Goal: Task Accomplishment & Management: Manage account settings

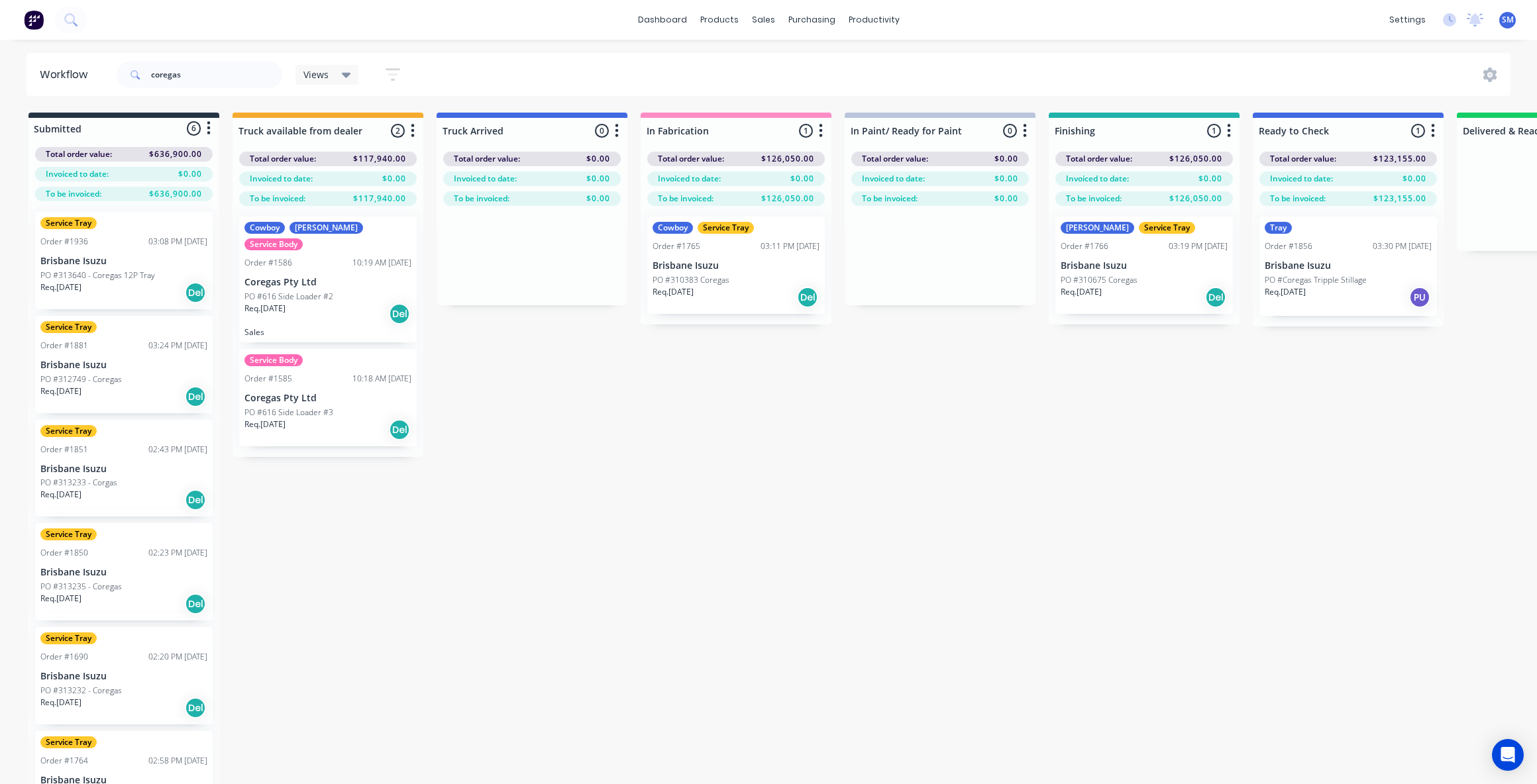
scroll to position [3, 0]
click at [1149, 467] on div "Submitted 6 Status colour #273444 hex #273444 Save Cancel Summaries Total order…" at bounding box center [1190, 471] width 2401 height 718
drag, startPoint x: 940, startPoint y: 490, endPoint x: 1453, endPoint y: 409, distance: 519.4
click at [952, 483] on div "Submitted 6 Status colour #273444 hex #273444 Save Cancel Summaries Total order…" at bounding box center [1190, 471] width 2401 height 718
drag, startPoint x: 755, startPoint y: 607, endPoint x: 771, endPoint y: 569, distance: 41.2
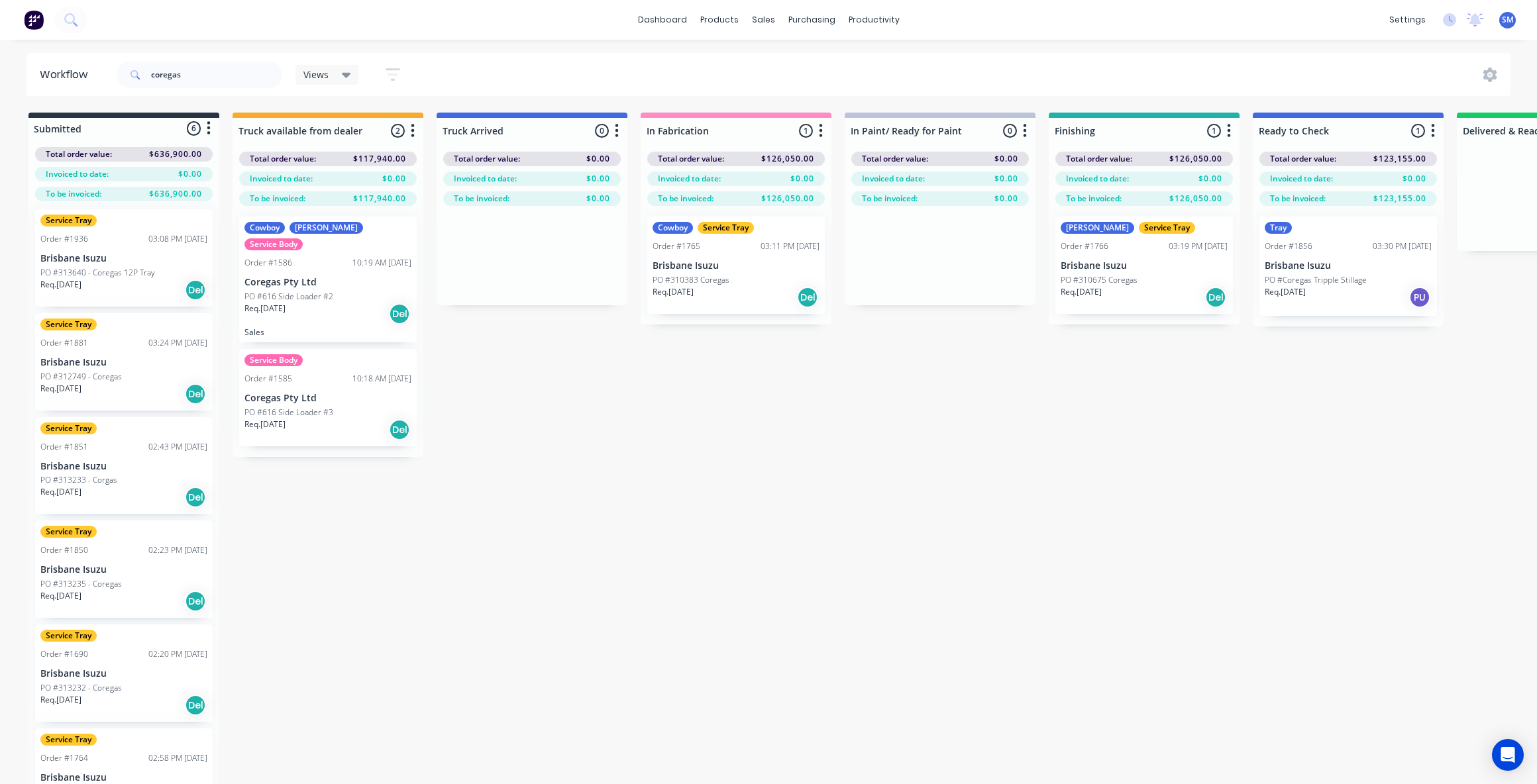
click at [755, 598] on div "Submitted 6 Status colour #273444 hex #273444 Save Cancel Summaries Total order…" at bounding box center [1190, 471] width 2401 height 718
click at [879, 419] on div "Submitted 6 Status colour #273444 hex #273444 Save Cancel Summaries Total order…" at bounding box center [1190, 471] width 2401 height 718
drag, startPoint x: 637, startPoint y: 358, endPoint x: 628, endPoint y: 363, distance: 10.3
click at [637, 358] on div "Submitted 6 Status colour #273444 hex #273444 Save Cancel Summaries Total order…" at bounding box center [1190, 471] width 2401 height 718
drag, startPoint x: 176, startPoint y: 75, endPoint x: 111, endPoint y: 73, distance: 65.0
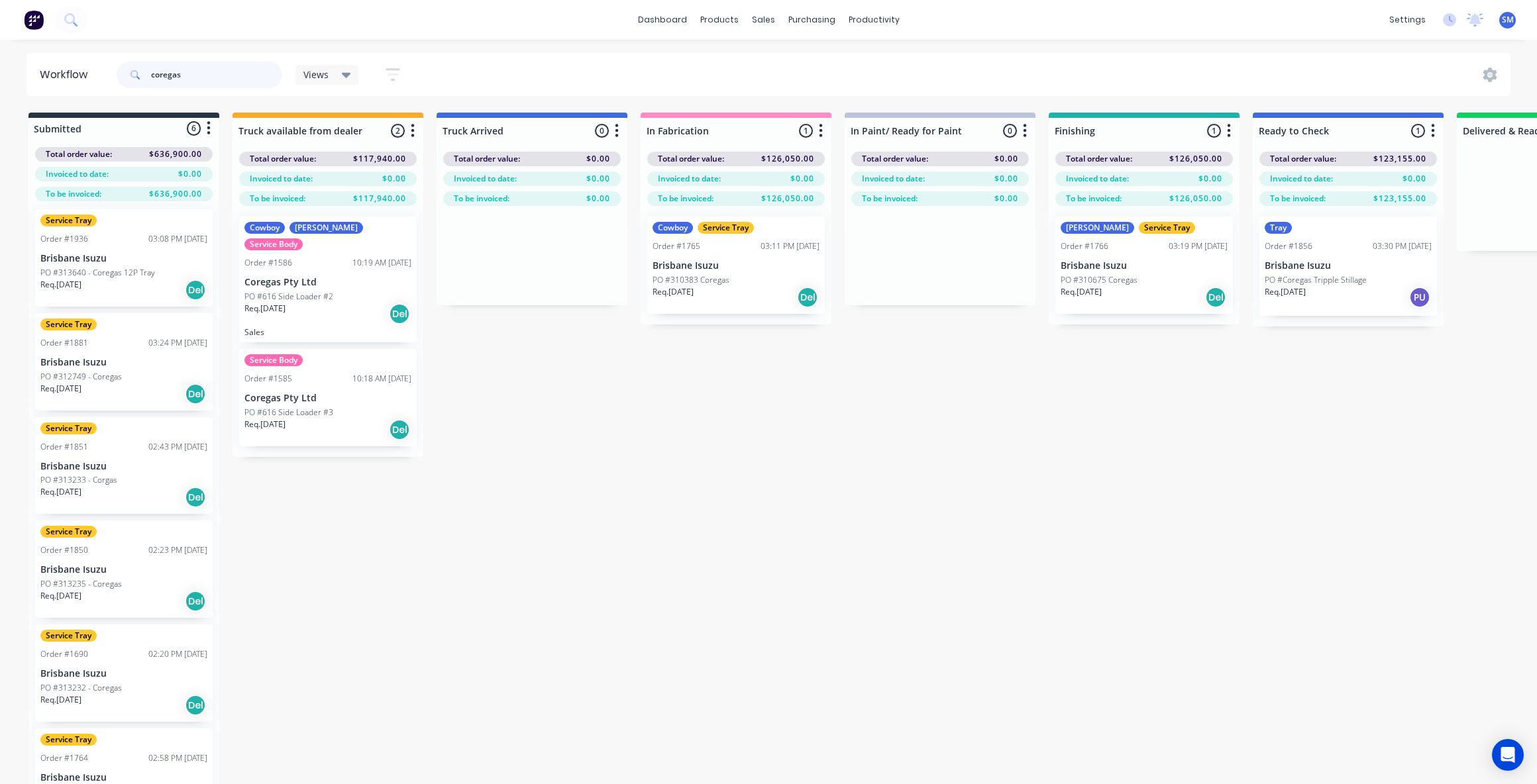
click at [112, 73] on header "Workflow coregas Views Save new view None (Default) edit Show/Hide statuses Sho…" at bounding box center [768, 74] width 1484 height 43
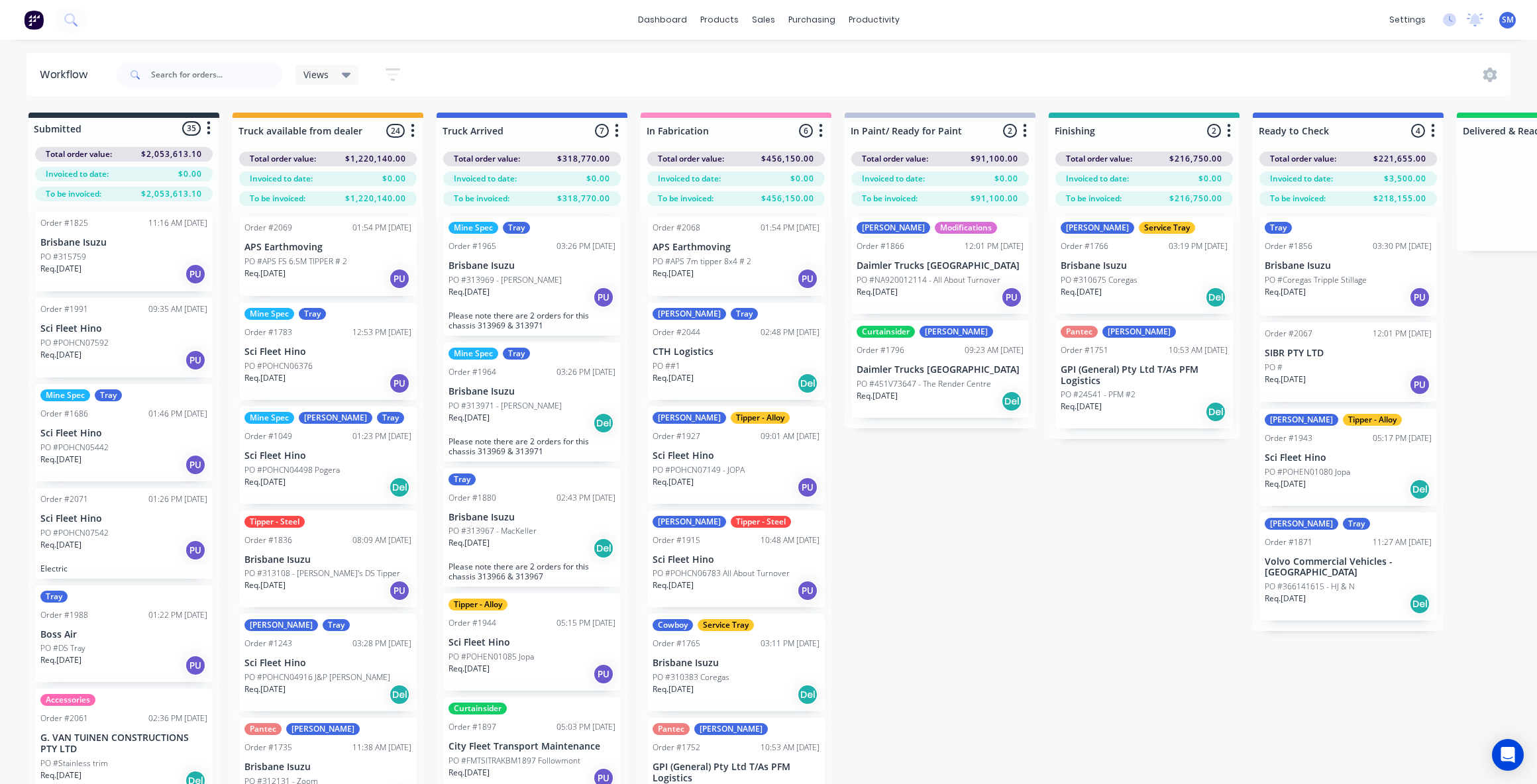
drag, startPoint x: 1054, startPoint y: 540, endPoint x: 1071, endPoint y: 587, distance: 50.0
click at [1054, 541] on div "Submitted 35 Status colour #273444 hex #273444 Save Cancel Summaries Total orde…" at bounding box center [1190, 471] width 2401 height 718
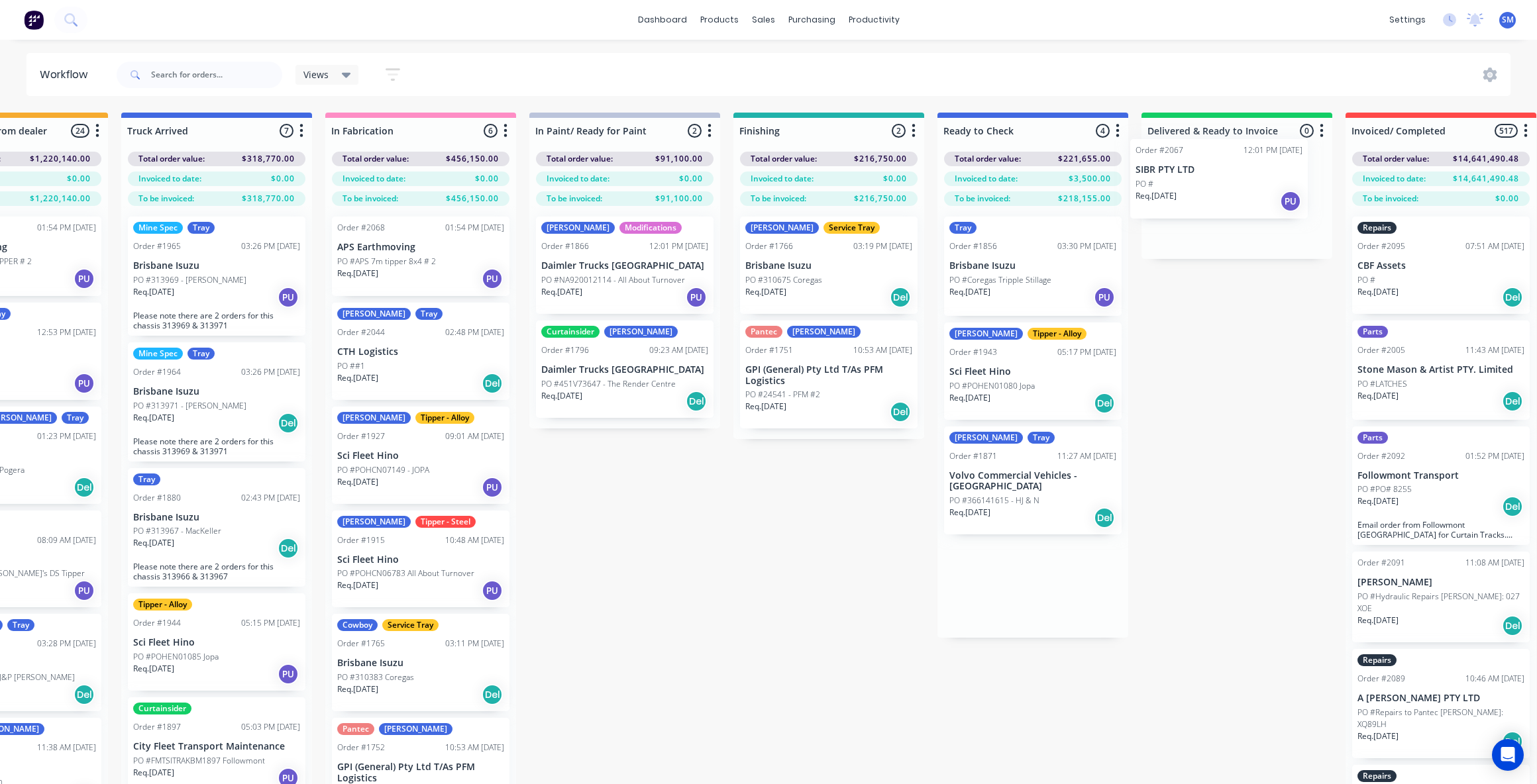
scroll to position [0, 325]
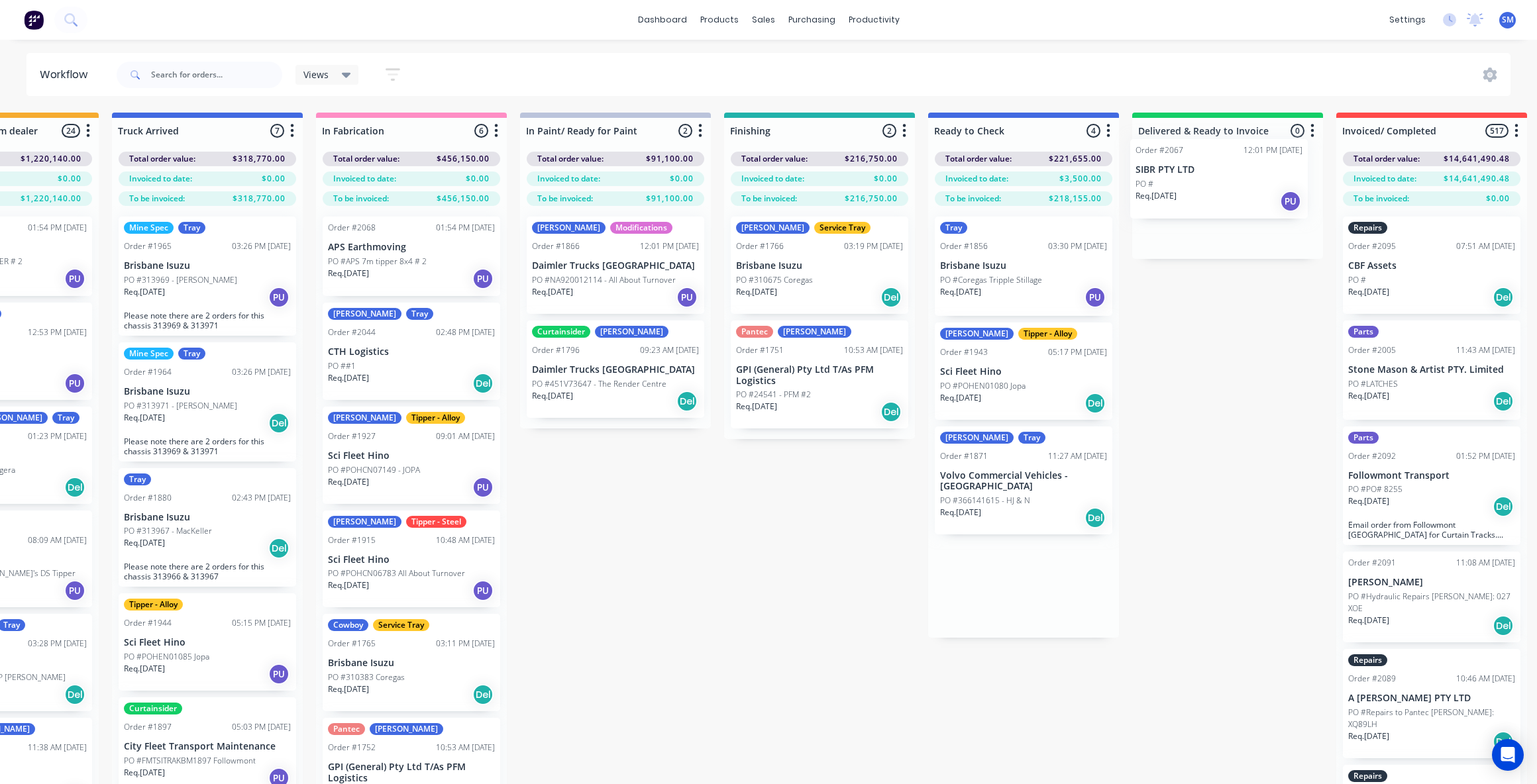
drag, startPoint x: 1303, startPoint y: 371, endPoint x: 1179, endPoint y: 200, distance: 211.2
click at [1179, 199] on div "Submitted 35 Status colour #273444 hex #273444 Save Cancel Summaries Total orde…" at bounding box center [865, 471] width 2401 height 718
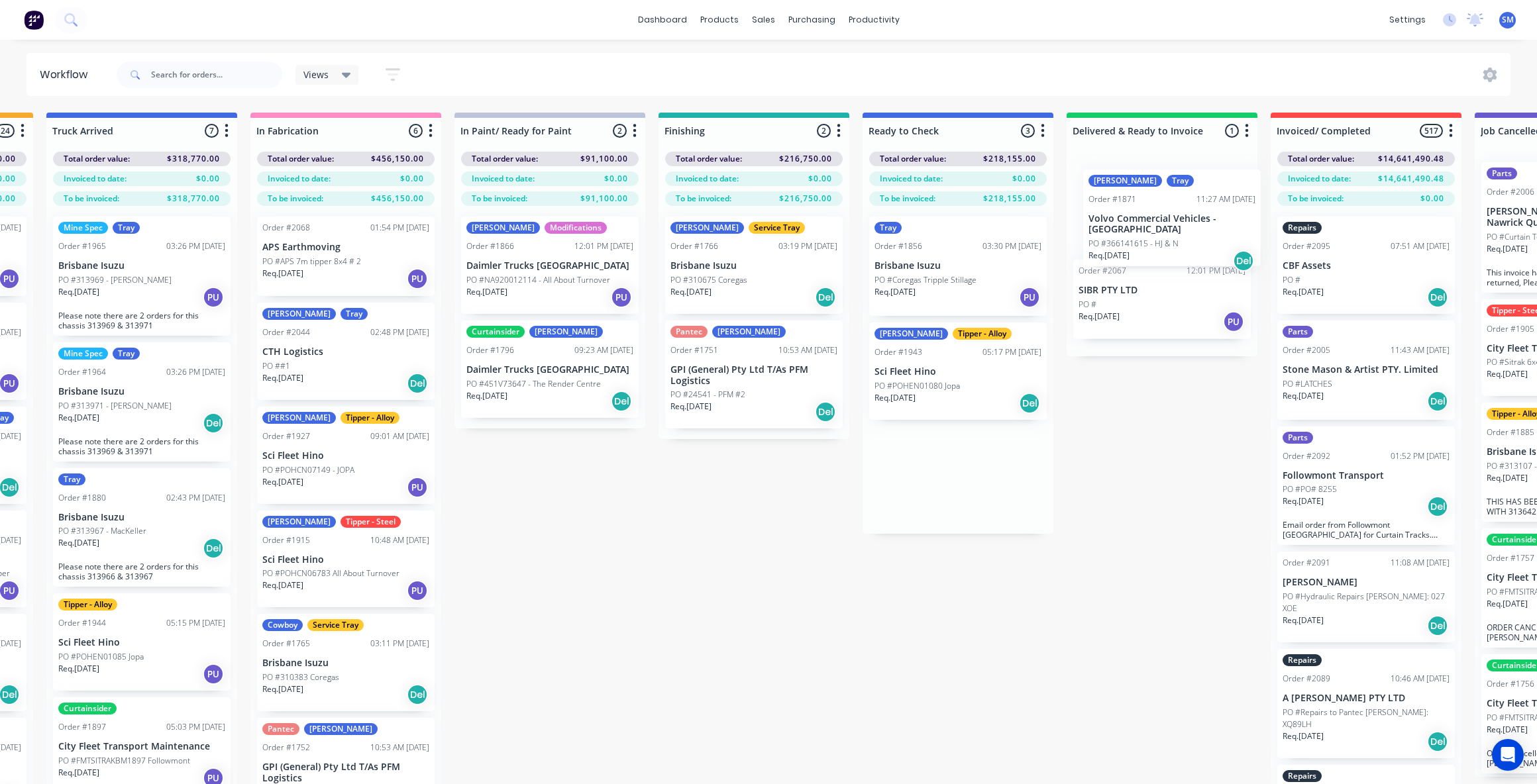
drag, startPoint x: 983, startPoint y: 478, endPoint x: 1132, endPoint y: 224, distance: 294.5
click at [1132, 224] on div "Submitted 35 Status colour #273444 hex #273444 Save Cancel Summaries Total orde…" at bounding box center [801, 471] width 2401 height 718
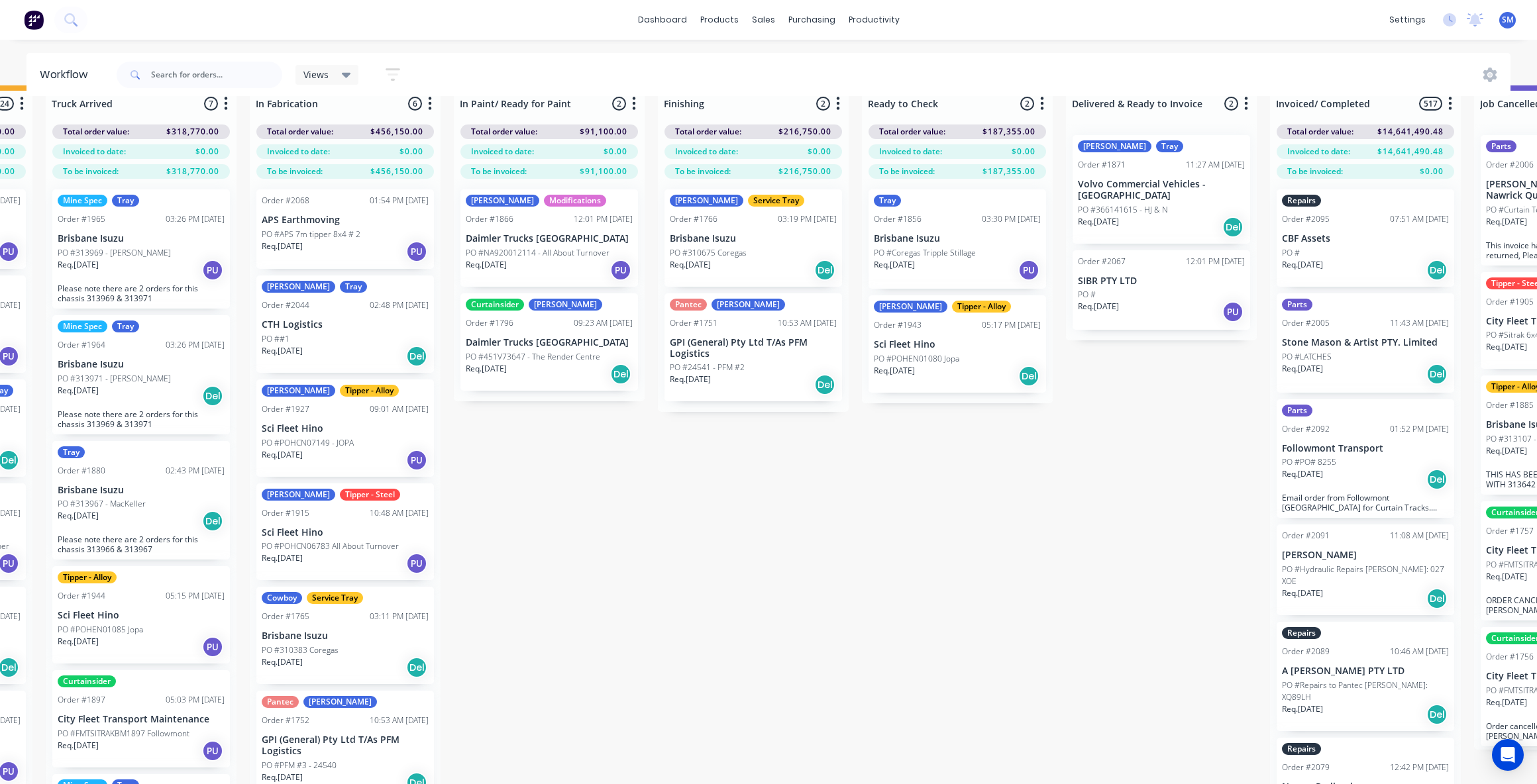
scroll to position [0, 391]
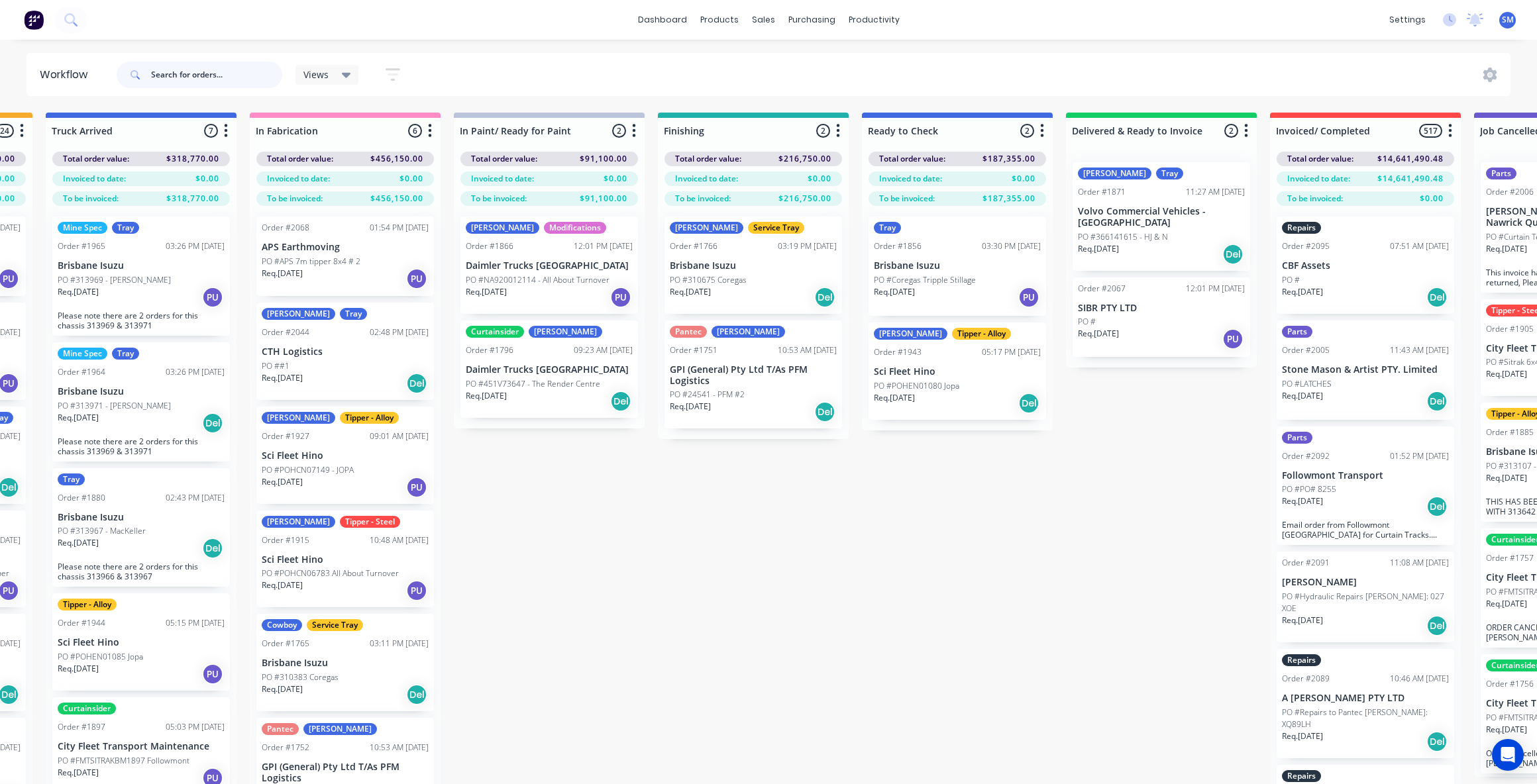
click at [178, 70] on input "text" at bounding box center [216, 74] width 131 height 27
click at [809, 59] on div "Sales Orders" at bounding box center [811, 63] width 54 height 12
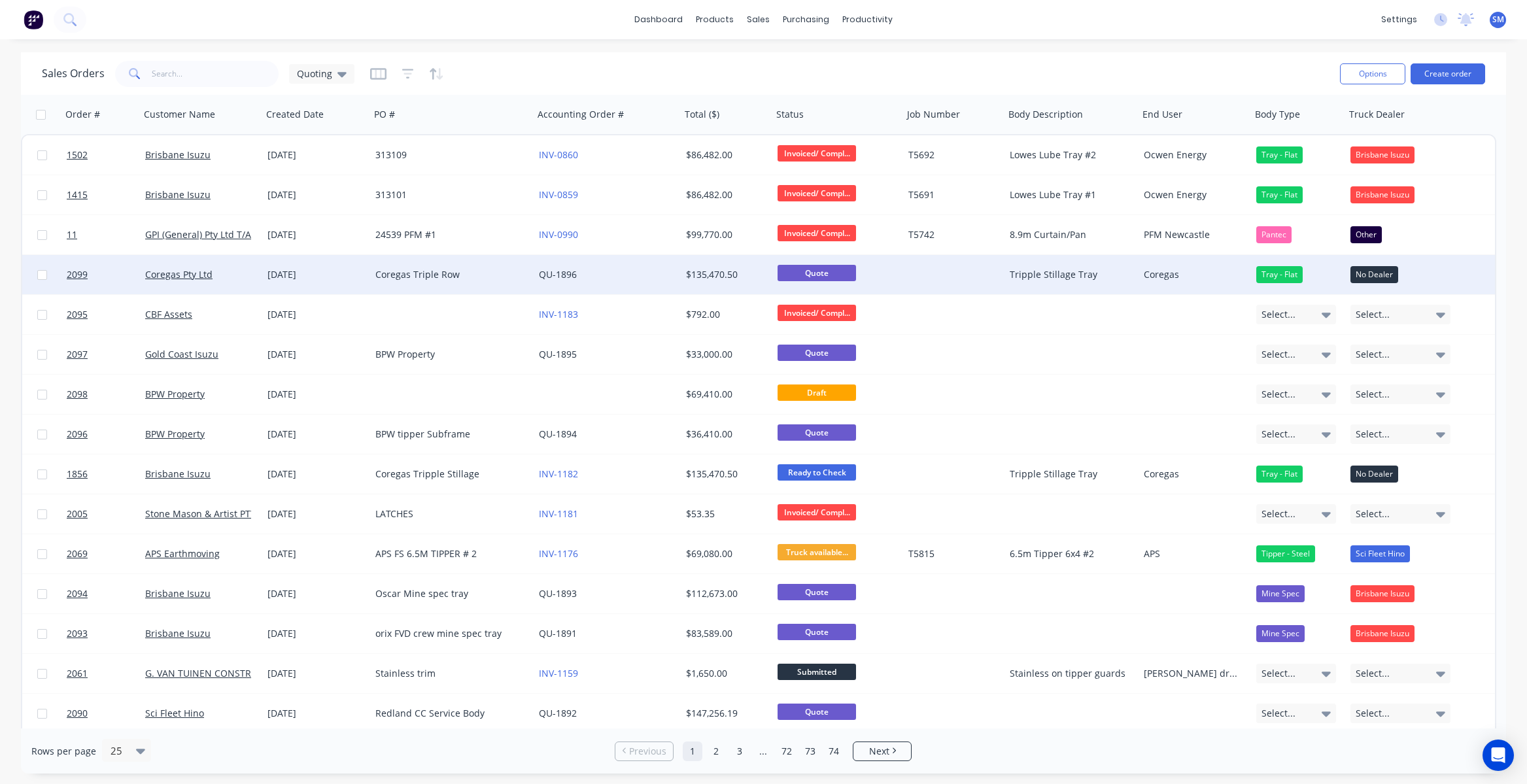
click at [410, 271] on div "Coregas Triple Row" at bounding box center [448, 275] width 145 height 13
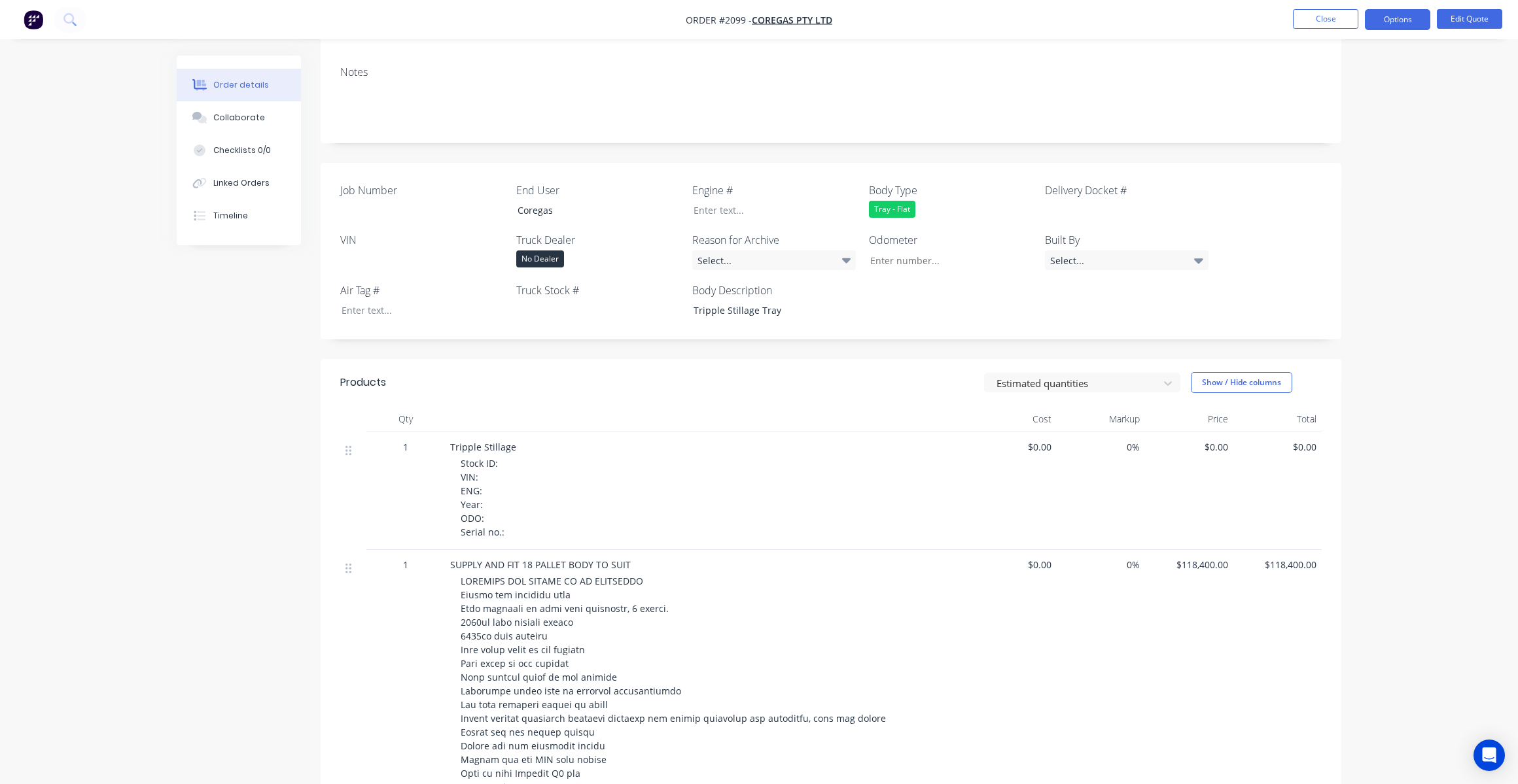
scroll to position [196, 0]
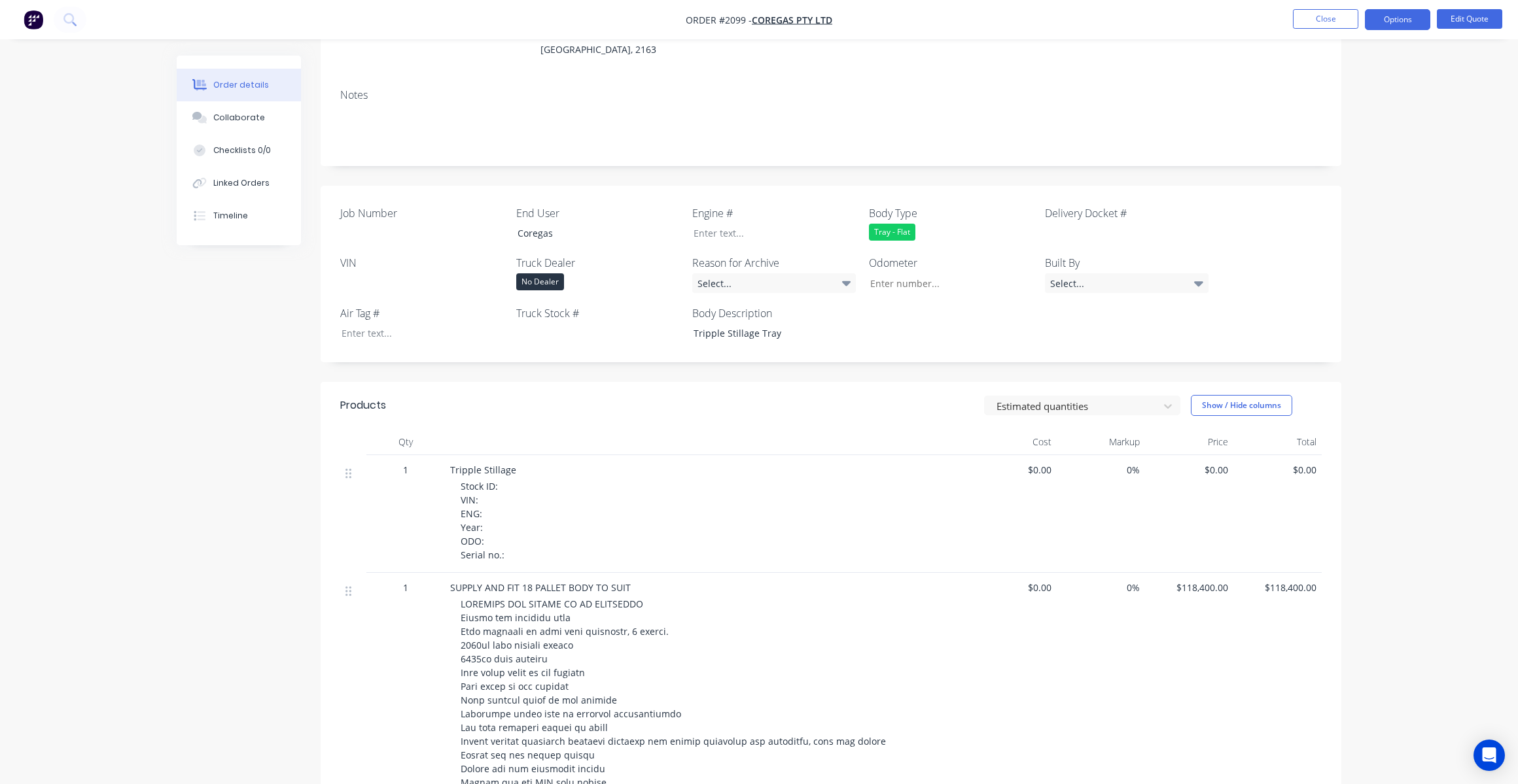
click at [530, 255] on label "Truck Dealer" at bounding box center [597, 262] width 164 height 15
click at [534, 274] on div "No Dealer" at bounding box center [539, 282] width 48 height 17
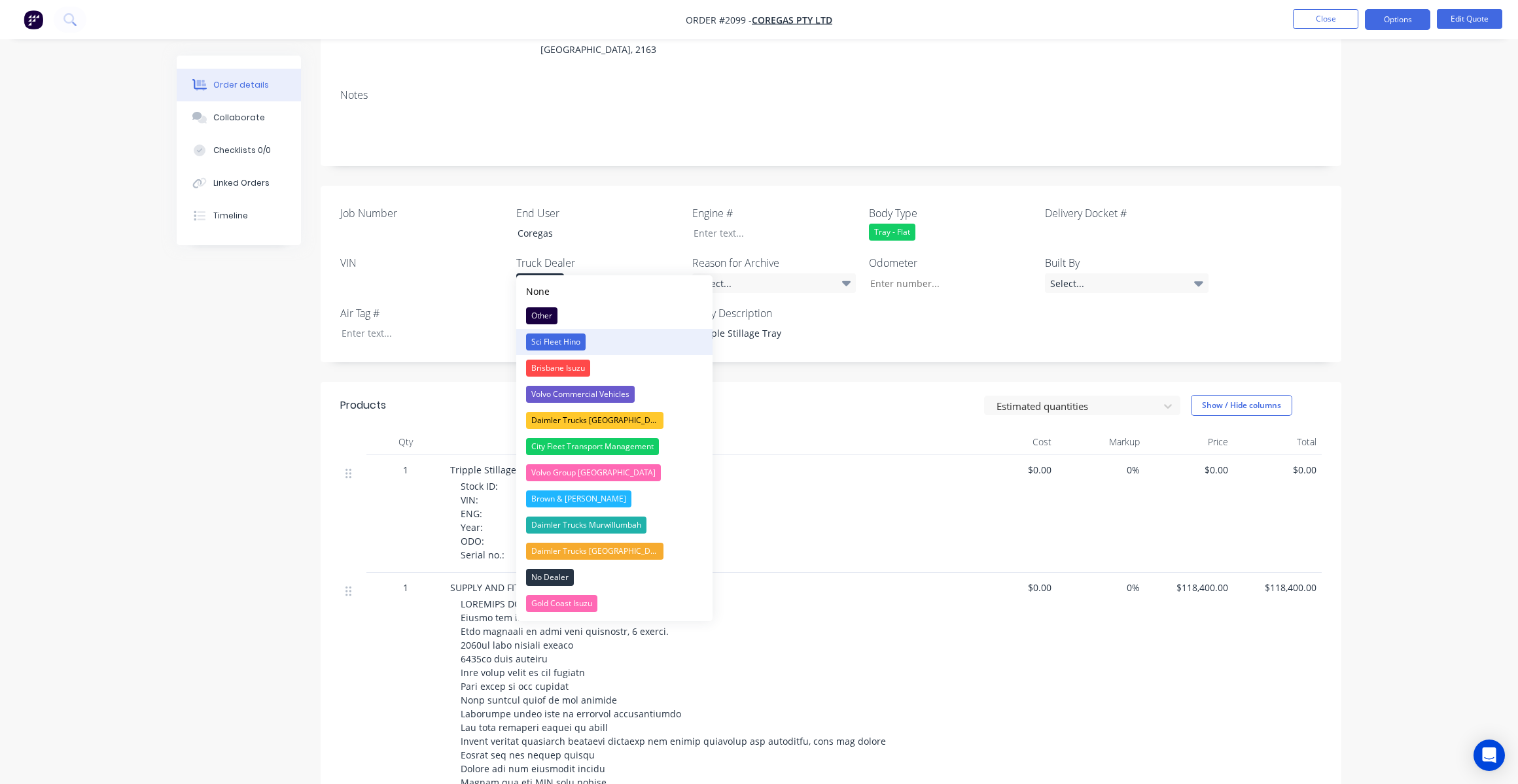
click at [566, 336] on div "Sci Fleet Hino" at bounding box center [556, 341] width 60 height 17
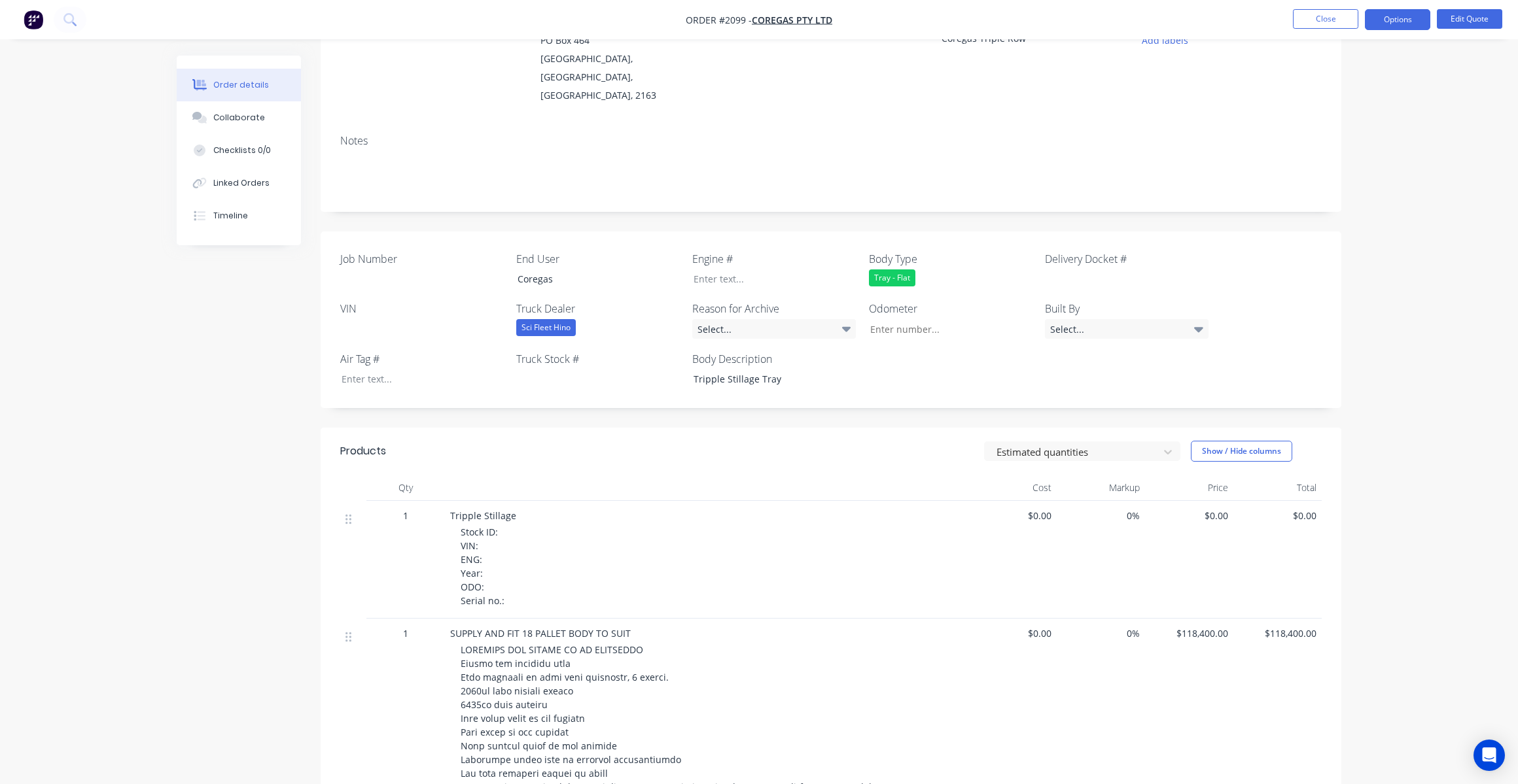
scroll to position [131, 0]
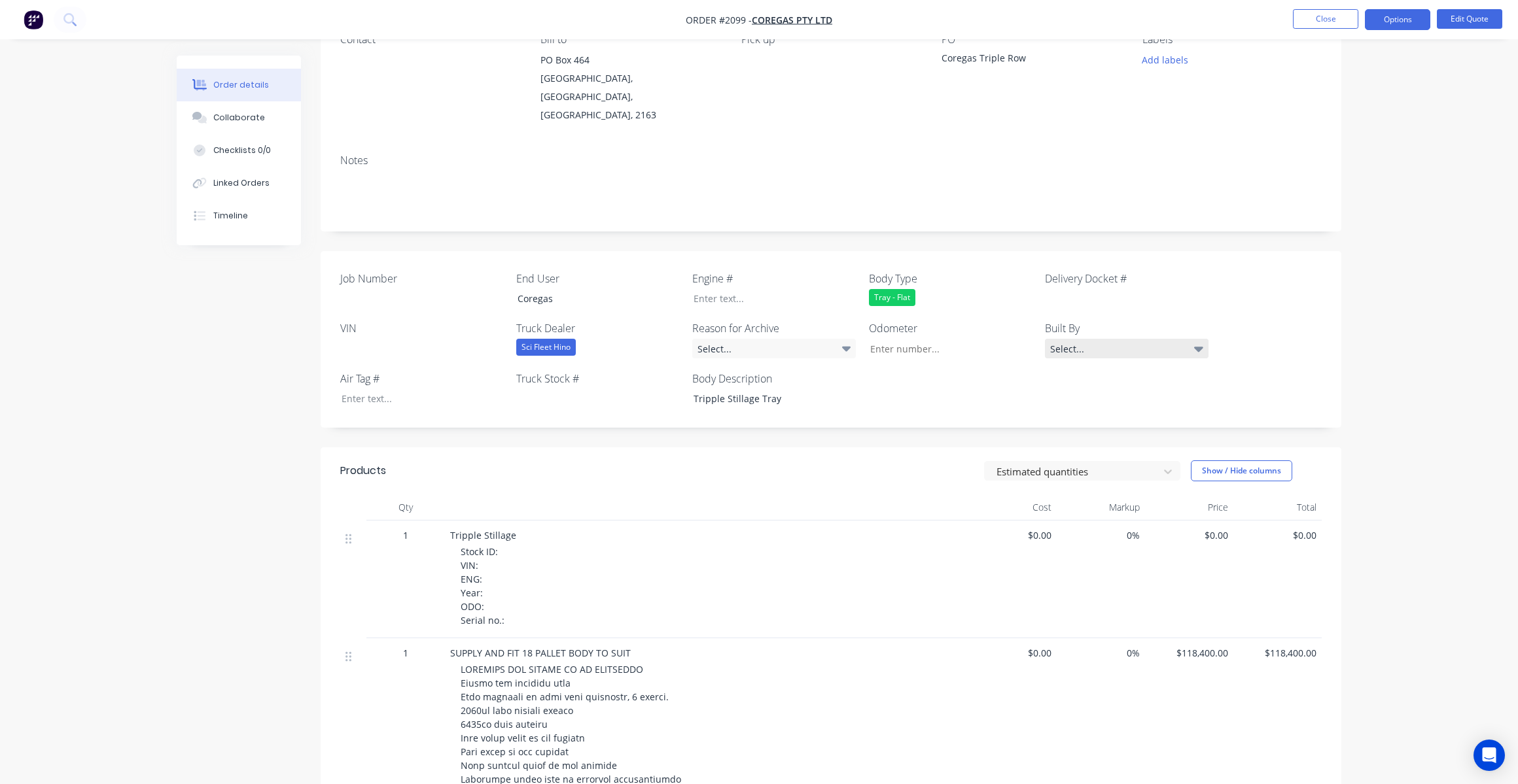
click at [1146, 339] on div "Select..." at bounding box center [1126, 349] width 164 height 20
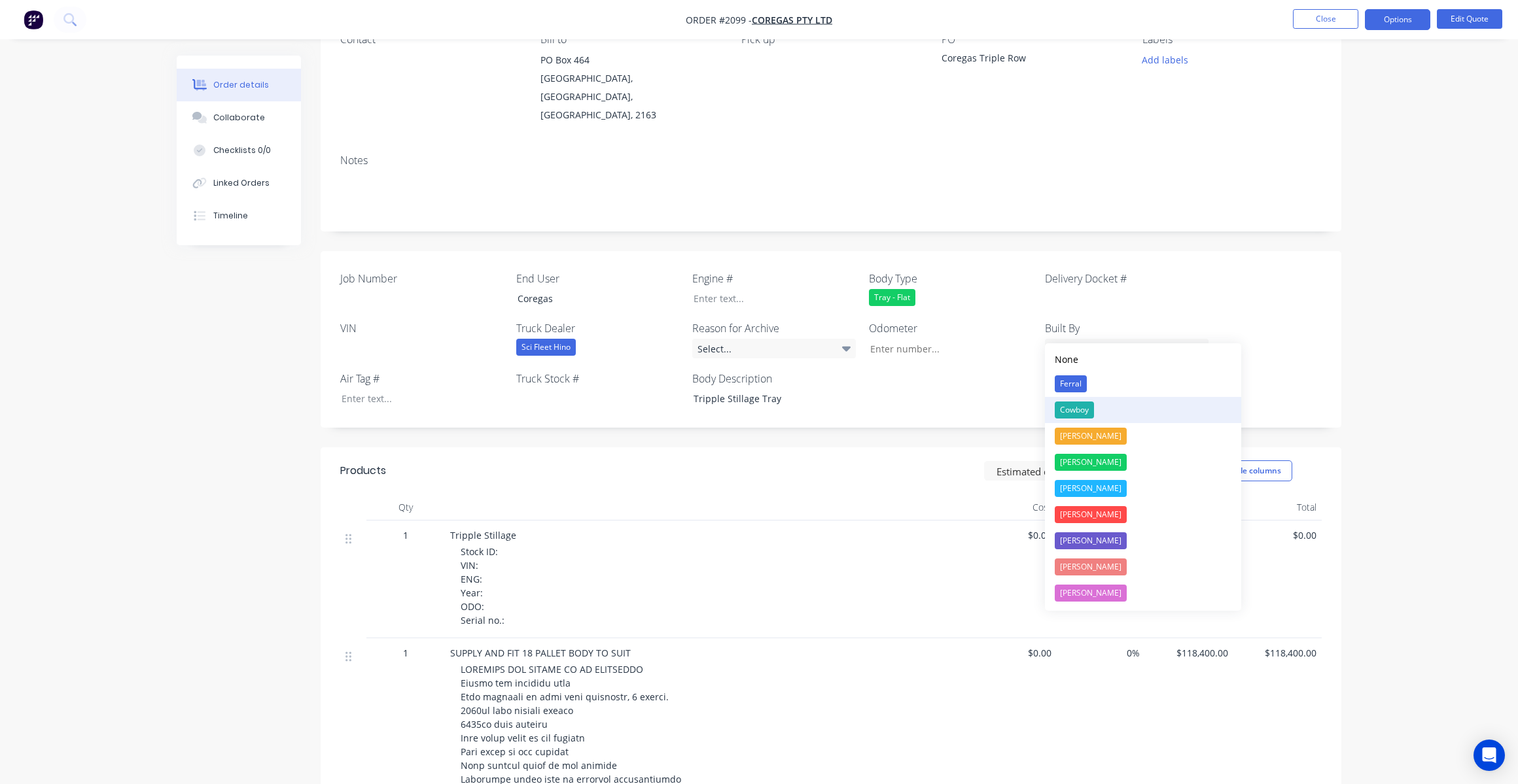
click at [1078, 406] on div "Cowboy" at bounding box center [1073, 410] width 39 height 17
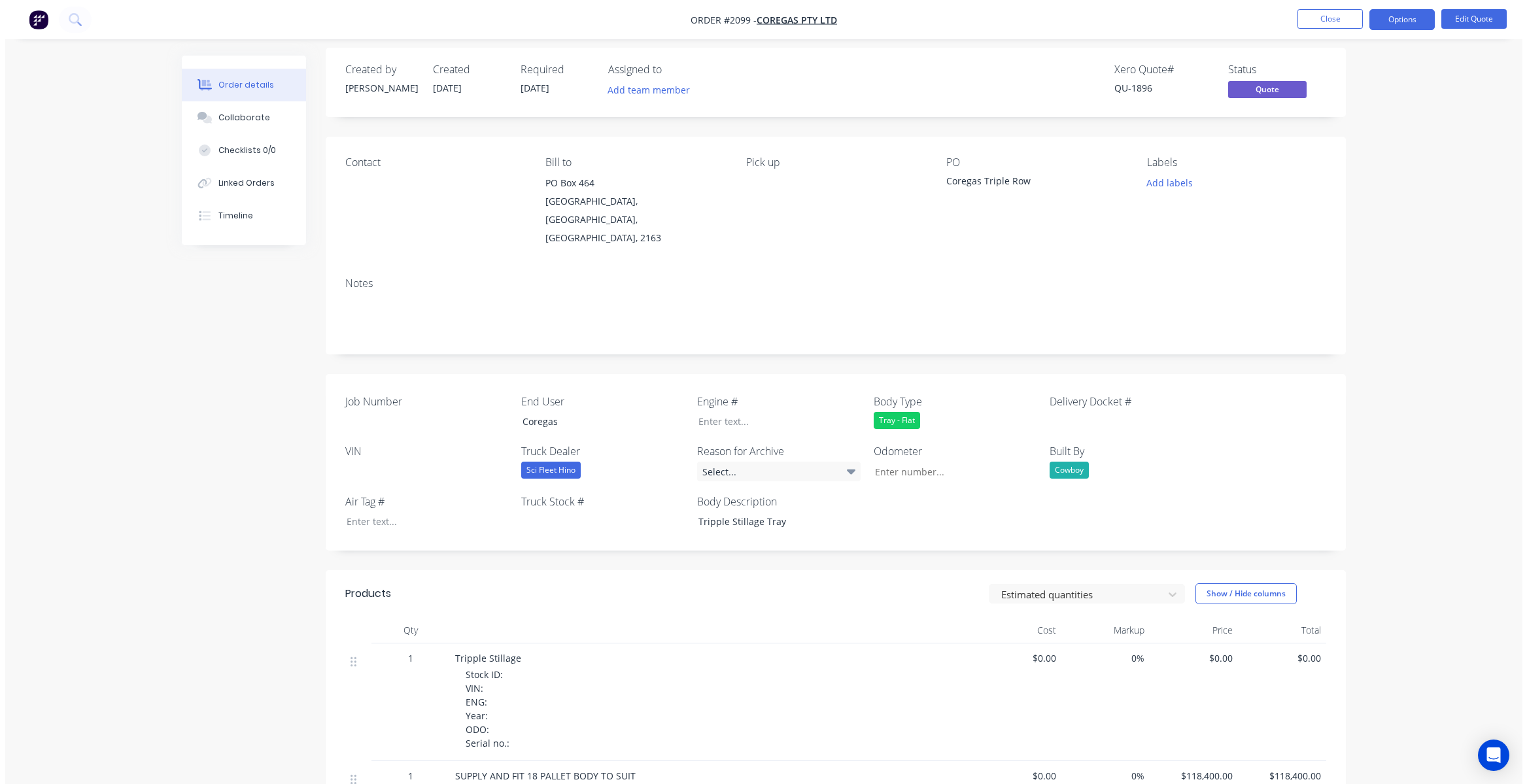
scroll to position [0, 0]
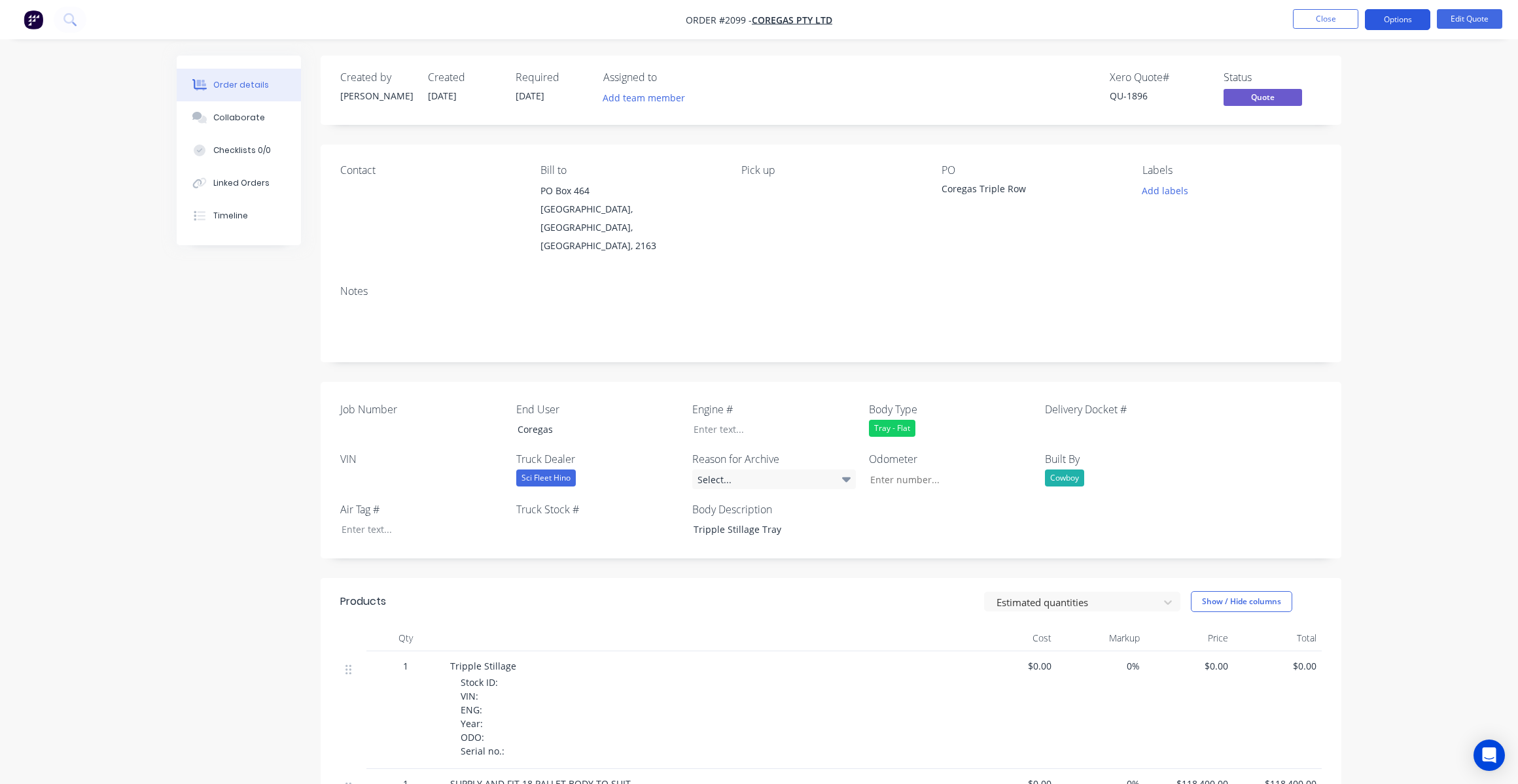
click at [1404, 16] on button "Options" at bounding box center [1397, 19] width 65 height 21
click at [1331, 157] on div "Convert to Order" at bounding box center [1357, 157] width 120 height 19
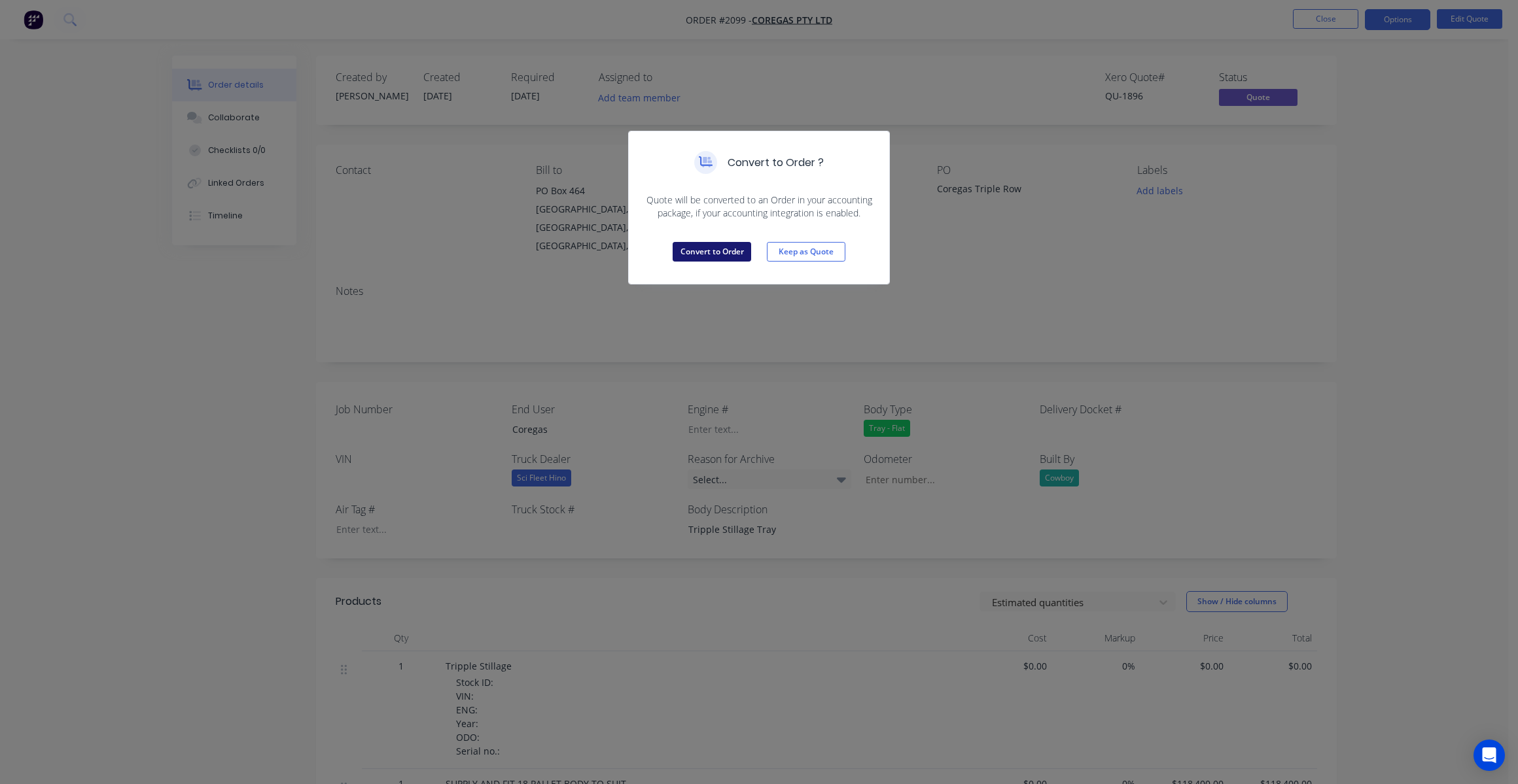
click at [707, 249] on button "Convert to Order" at bounding box center [711, 252] width 79 height 20
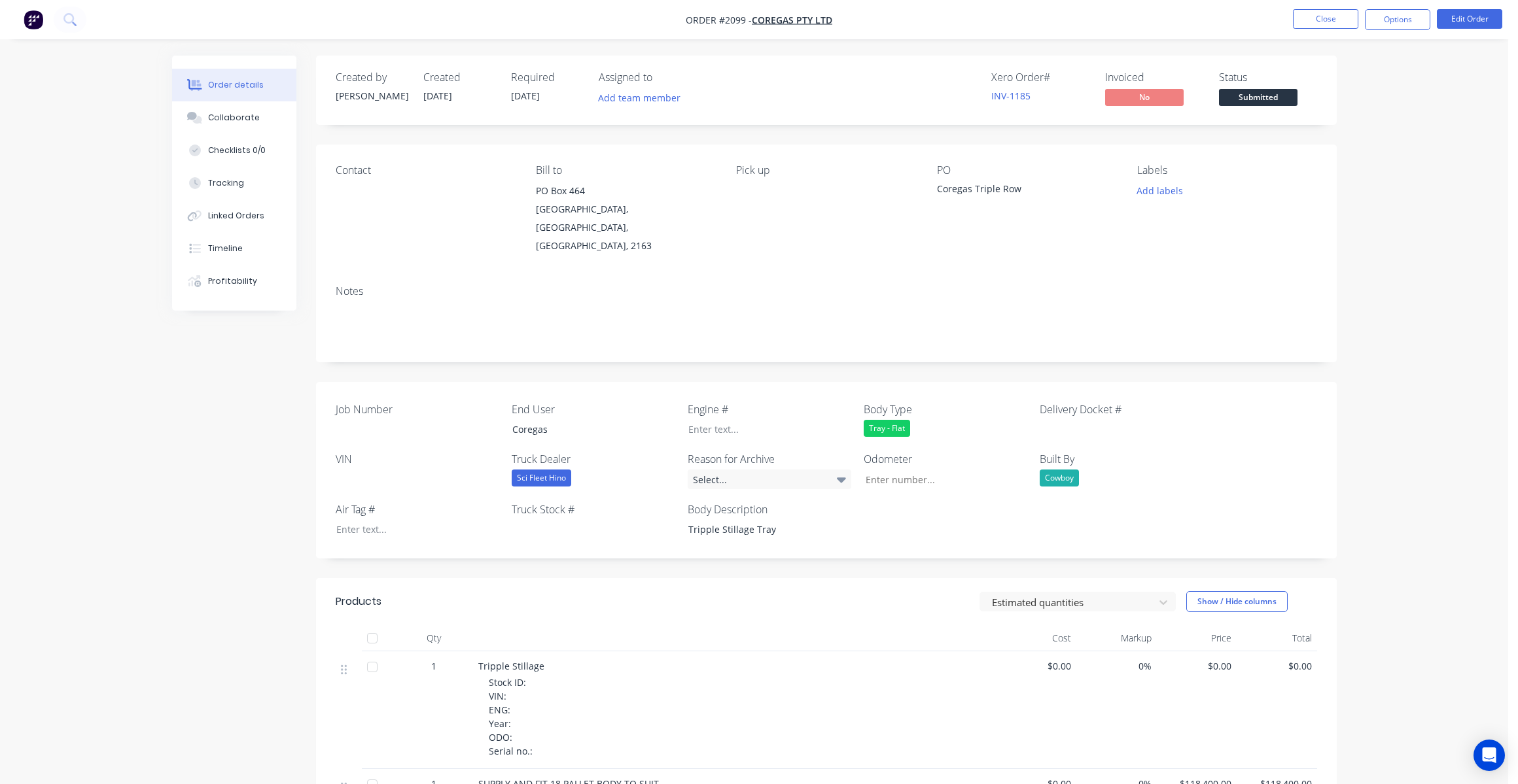
drag, startPoint x: 1431, startPoint y: 184, endPoint x: 1401, endPoint y: 57, distance: 130.5
click at [1331, 17] on button "Close" at bounding box center [1326, 19] width 65 height 20
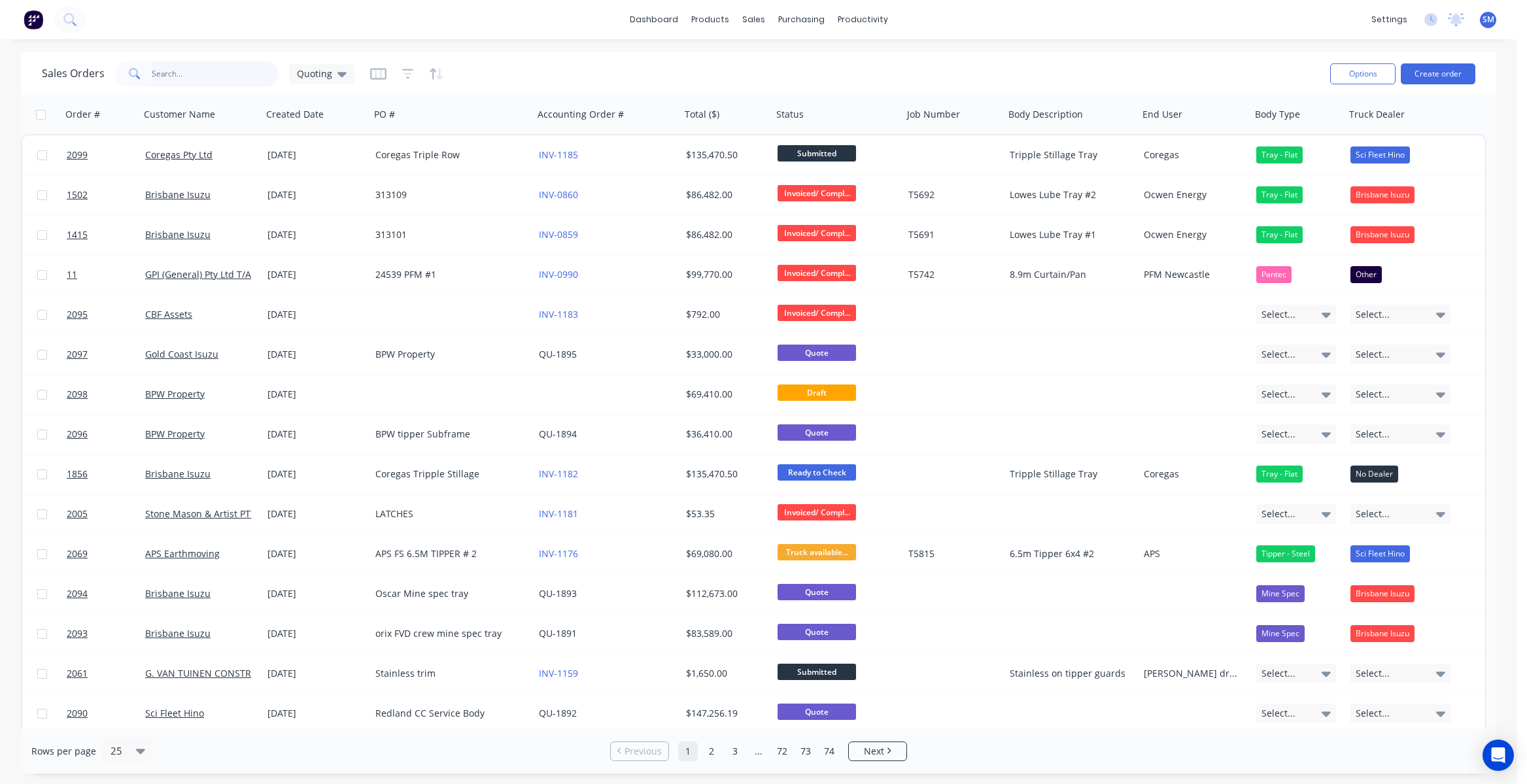
click at [183, 73] on input "text" at bounding box center [215, 73] width 127 height 26
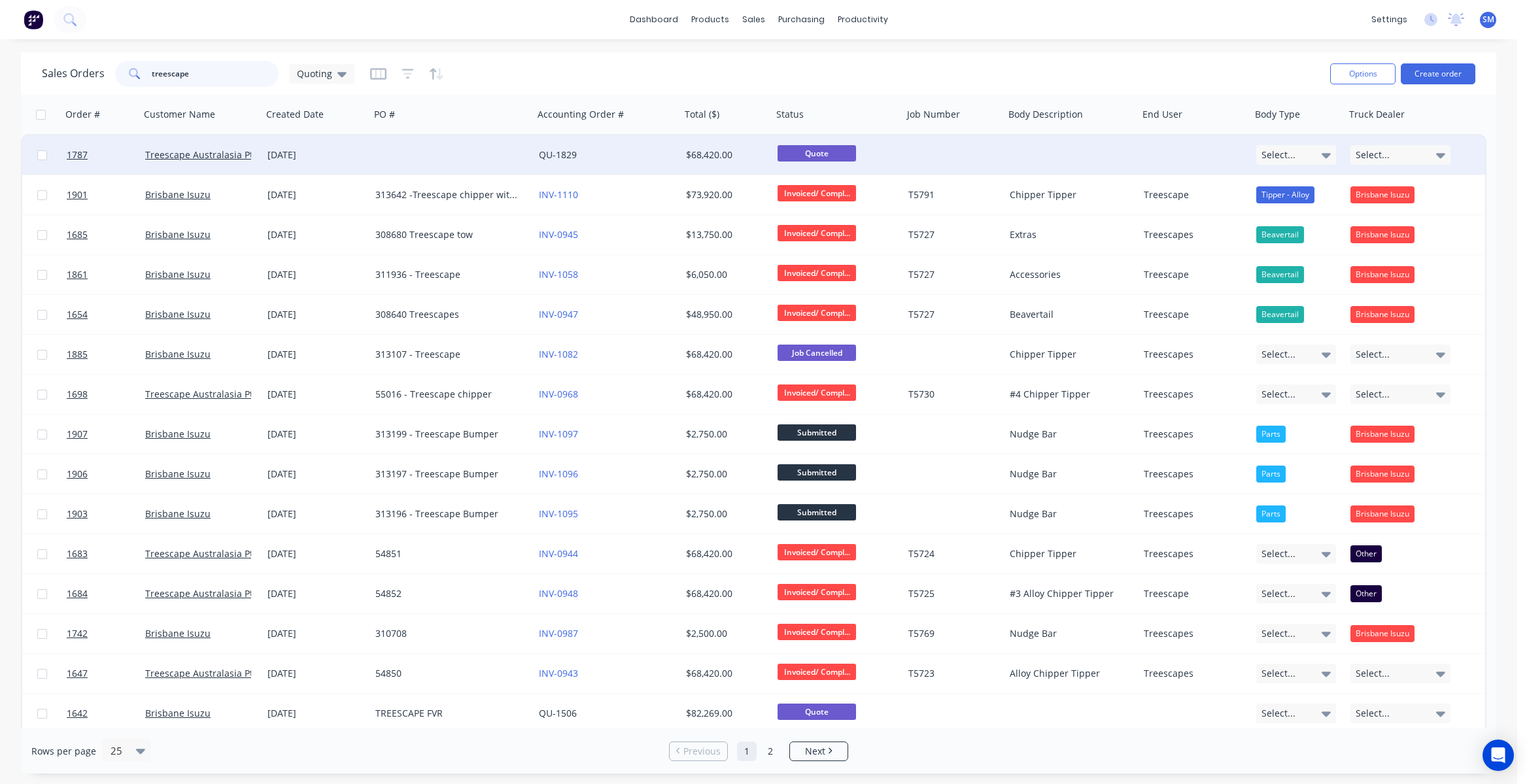
type input "treescape"
click at [705, 151] on div "$68,420.00" at bounding box center [724, 154] width 77 height 13
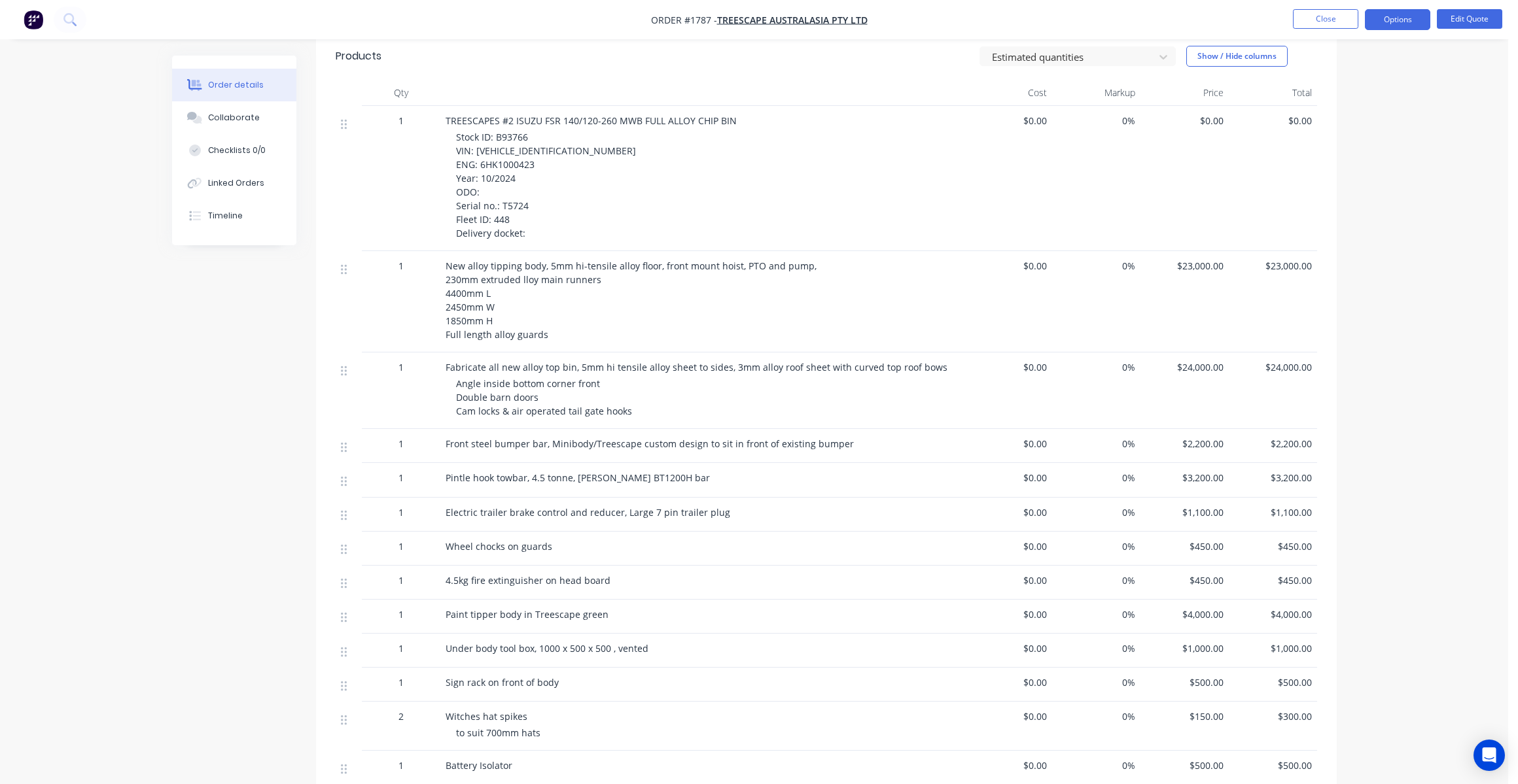
scroll to position [523, 0]
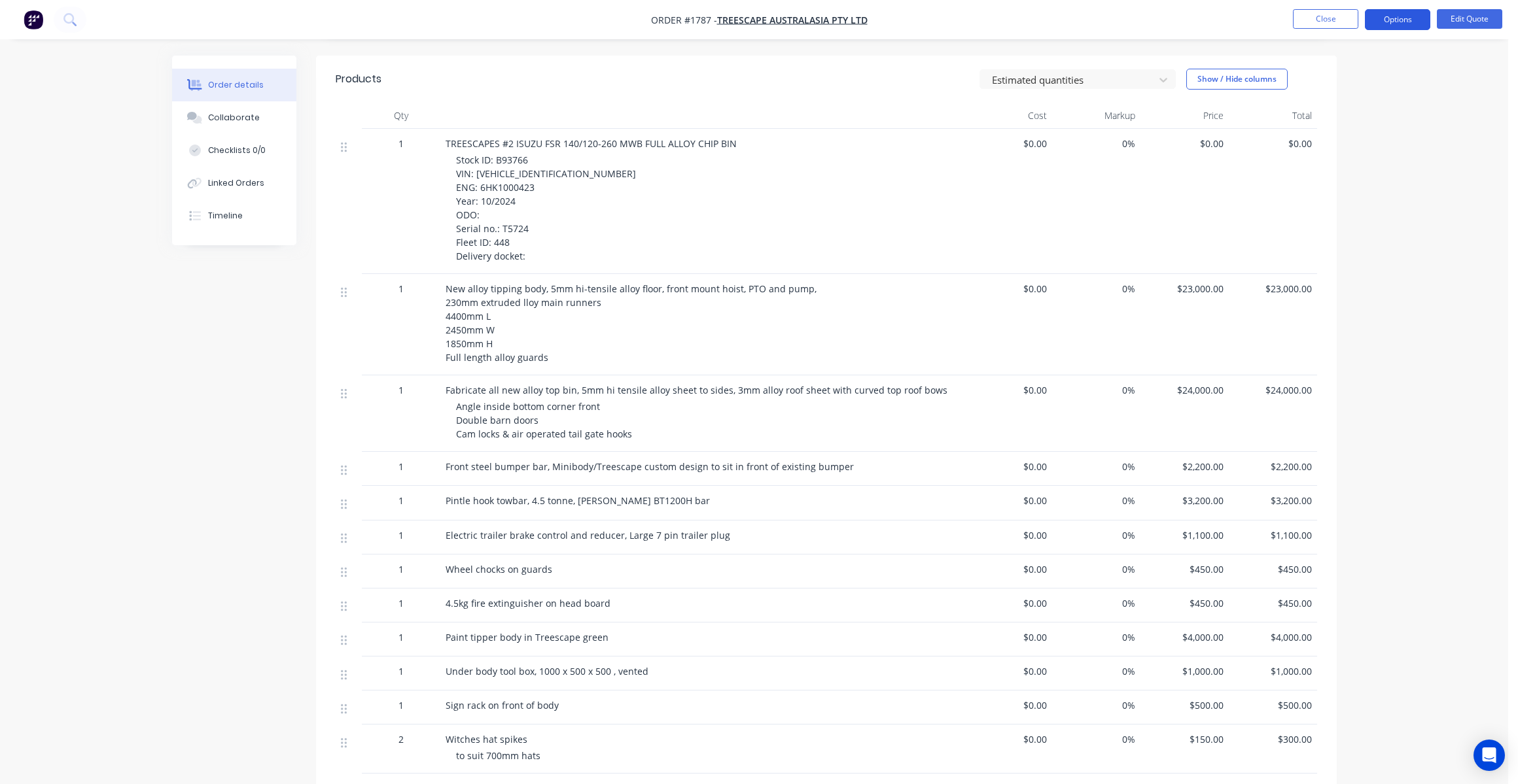
click at [1395, 18] on button "Options" at bounding box center [1397, 19] width 65 height 21
click at [1323, 230] on div "Duplicate" at bounding box center [1357, 236] width 120 height 19
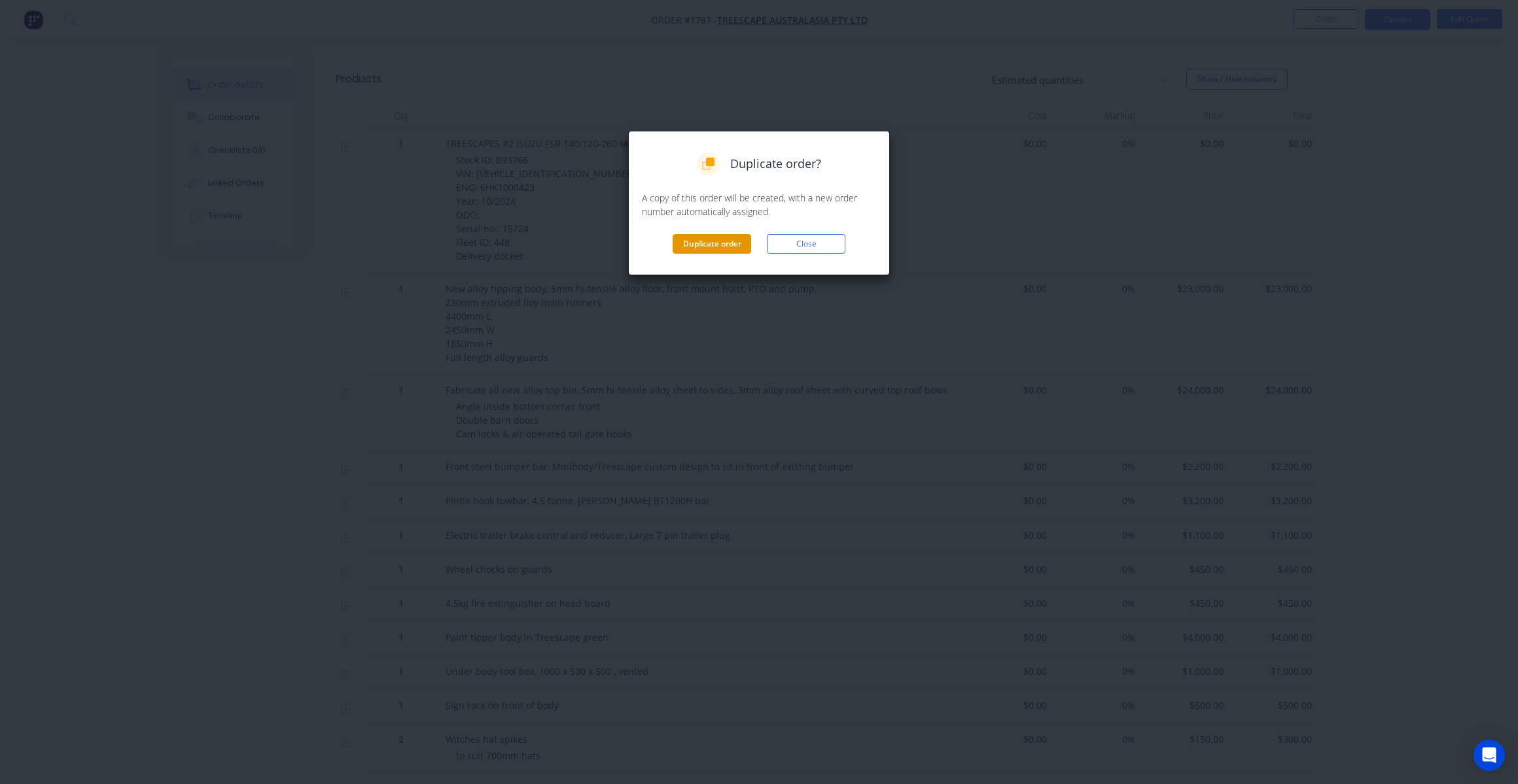
click at [699, 240] on button "Duplicate order" at bounding box center [711, 244] width 79 height 20
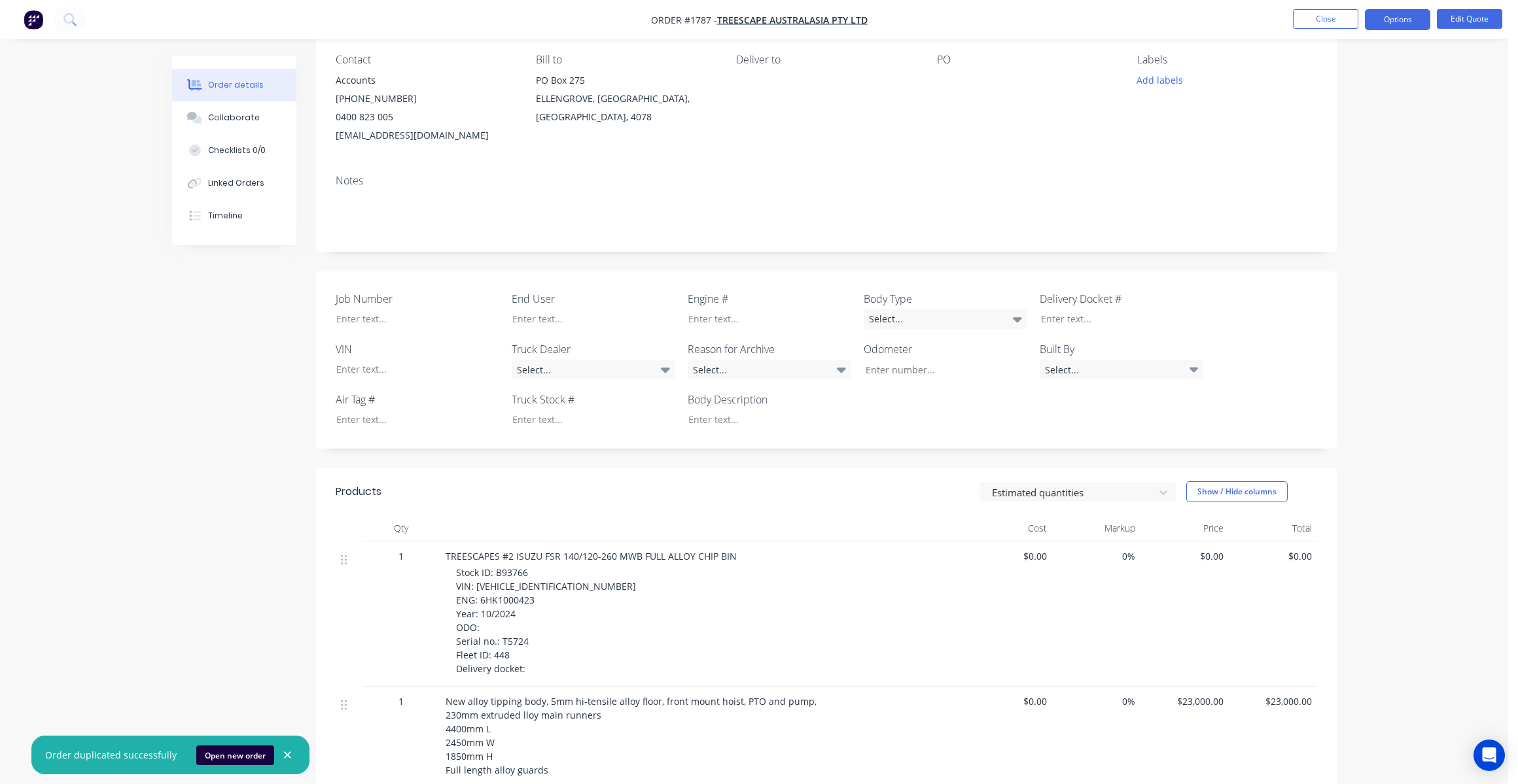
scroll to position [0, 0]
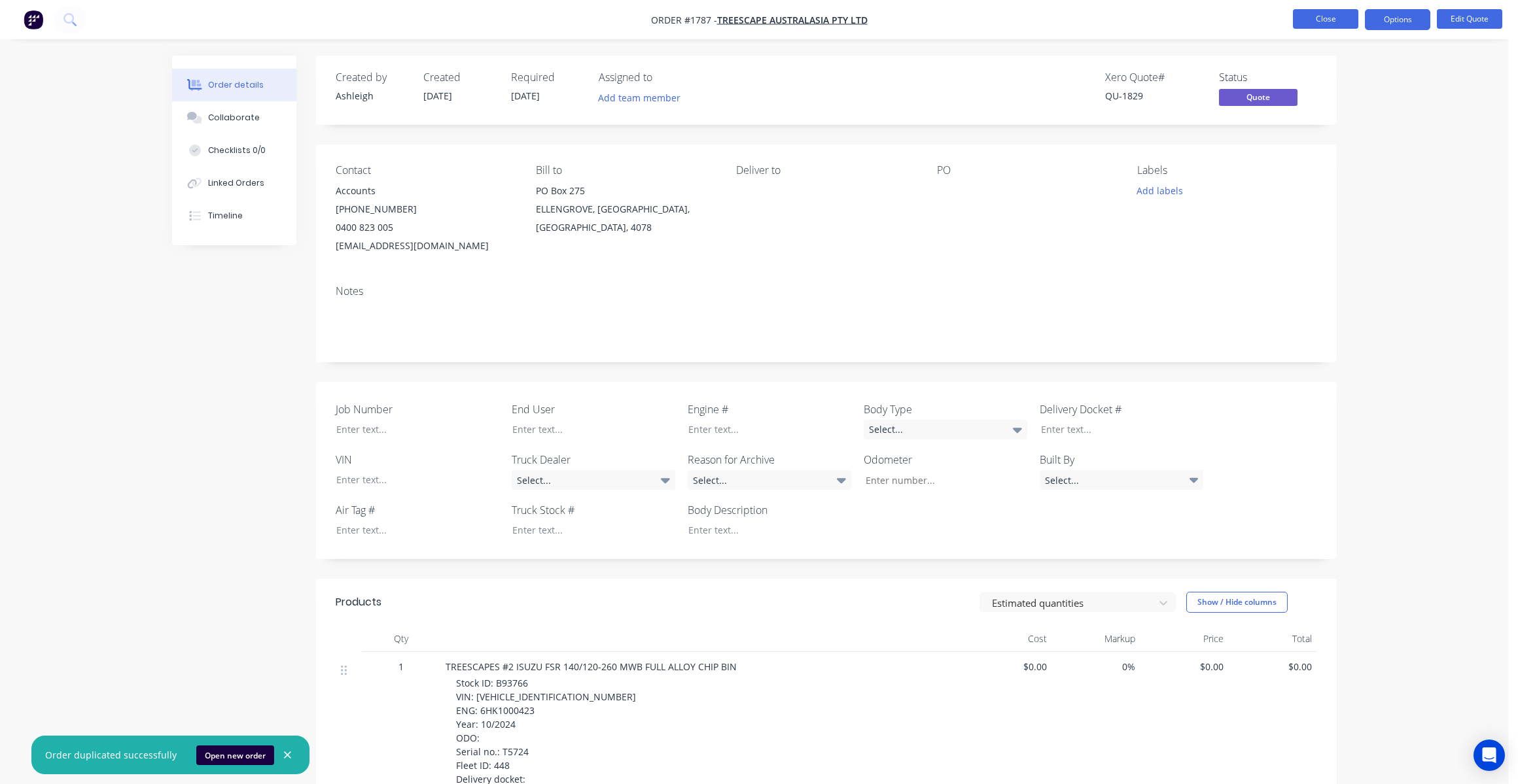
click at [1317, 15] on button "Close" at bounding box center [1326, 19] width 65 height 20
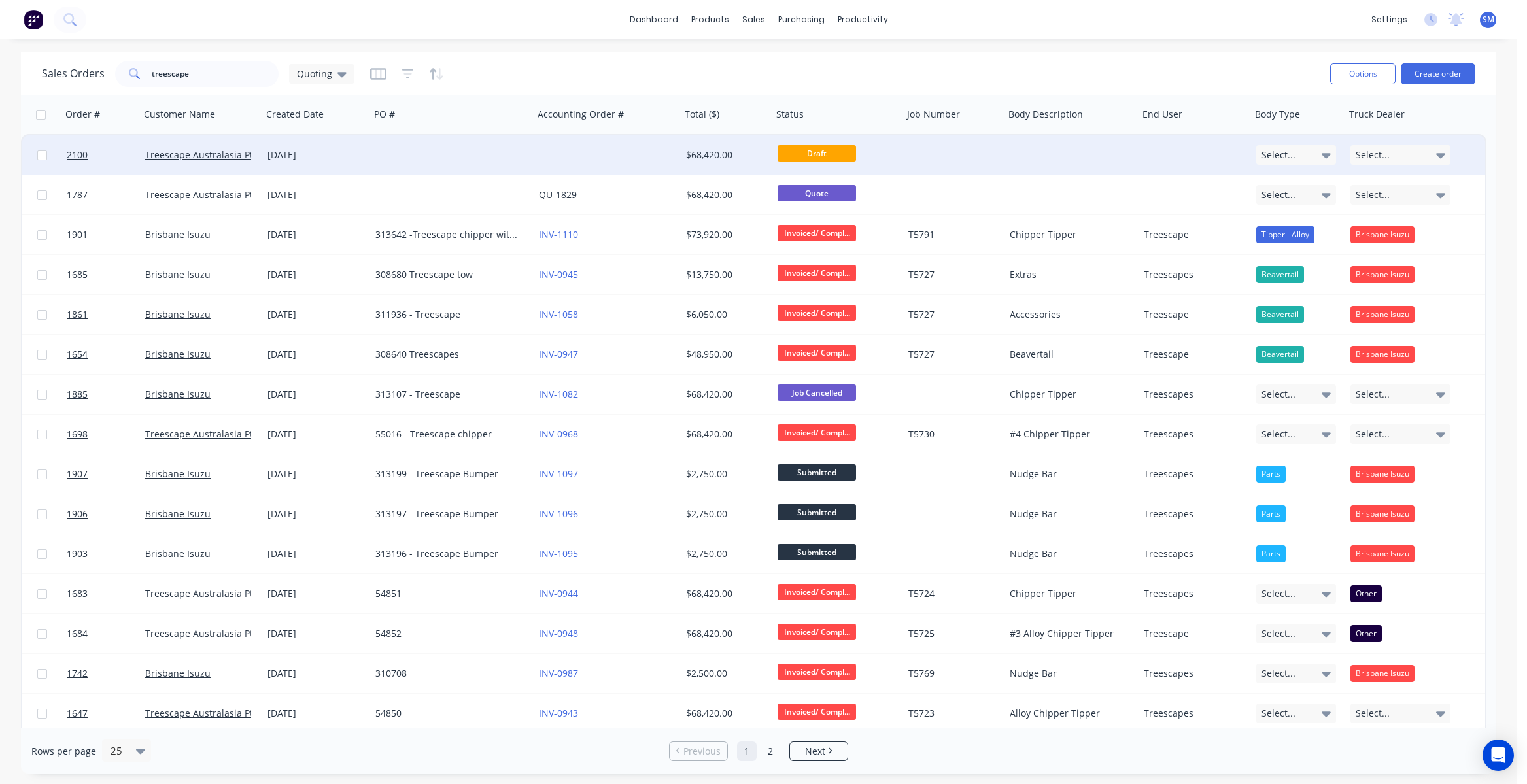
click at [301, 151] on div "[DATE]" at bounding box center [316, 154] width 98 height 13
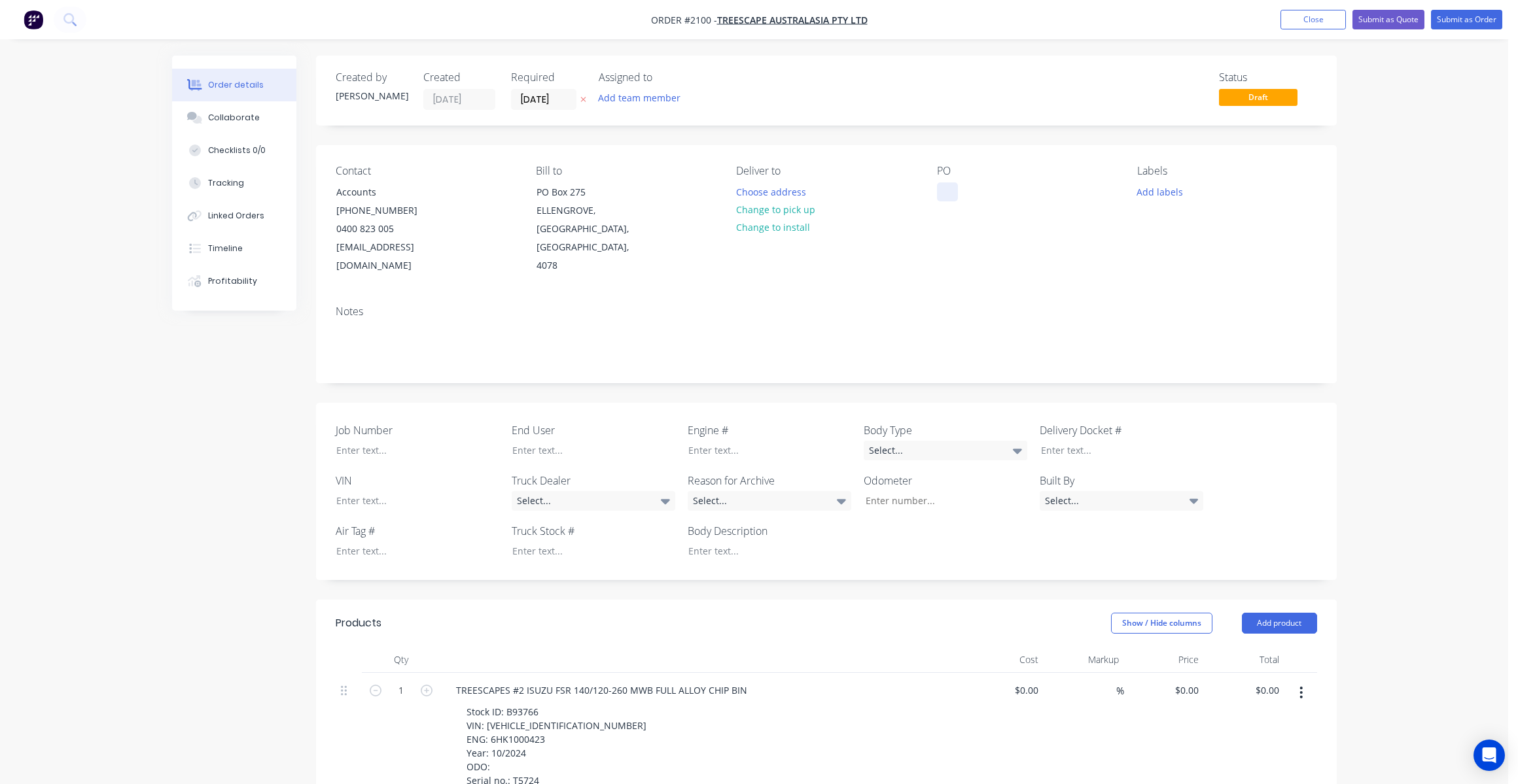
click at [951, 195] on div at bounding box center [947, 191] width 21 height 19
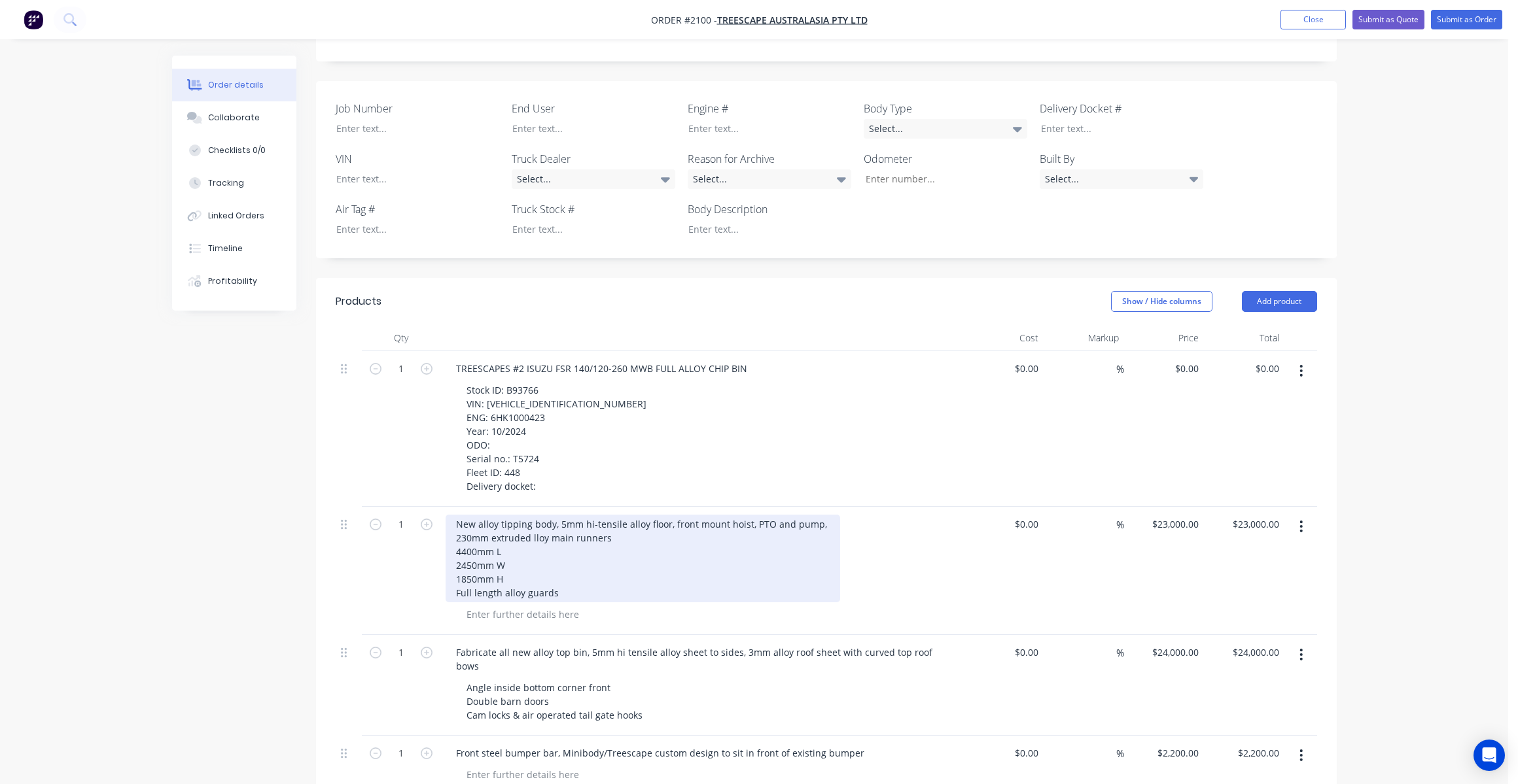
scroll to position [327, 0]
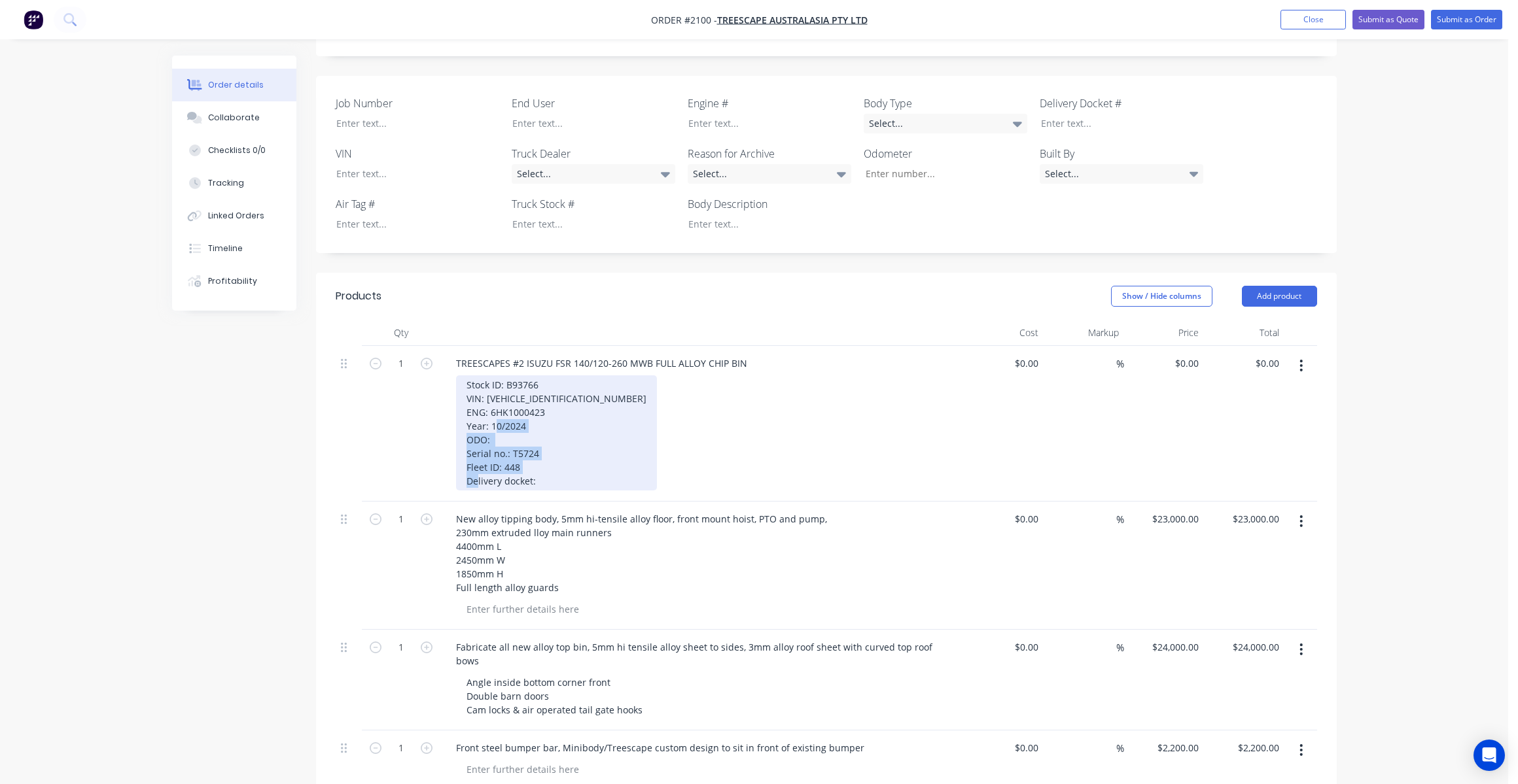
drag, startPoint x: 518, startPoint y: 459, endPoint x: 477, endPoint y: 365, distance: 102.6
click at [477, 376] on div "Stock ID: B93766 VIN: [VEHICLE_IDENTIFICATION_NUMBER] ENG: 6HK1000423 Year: 10/…" at bounding box center [557, 433] width 201 height 115
click at [537, 430] on div "Stock ID: B93766 VIN: [VEHICLE_IDENTIFICATION_NUMBER] ENG: 6HK1000423 Year: 10/…" at bounding box center [557, 433] width 201 height 115
drag, startPoint x: 539, startPoint y: 465, endPoint x: 458, endPoint y: 360, distance: 132.6
click at [458, 376] on div "Stock ID: B93766 VIN: [VEHICLE_IDENTIFICATION_NUMBER] ENG: 6HK1000423 Year: 10/…" at bounding box center [557, 433] width 201 height 115
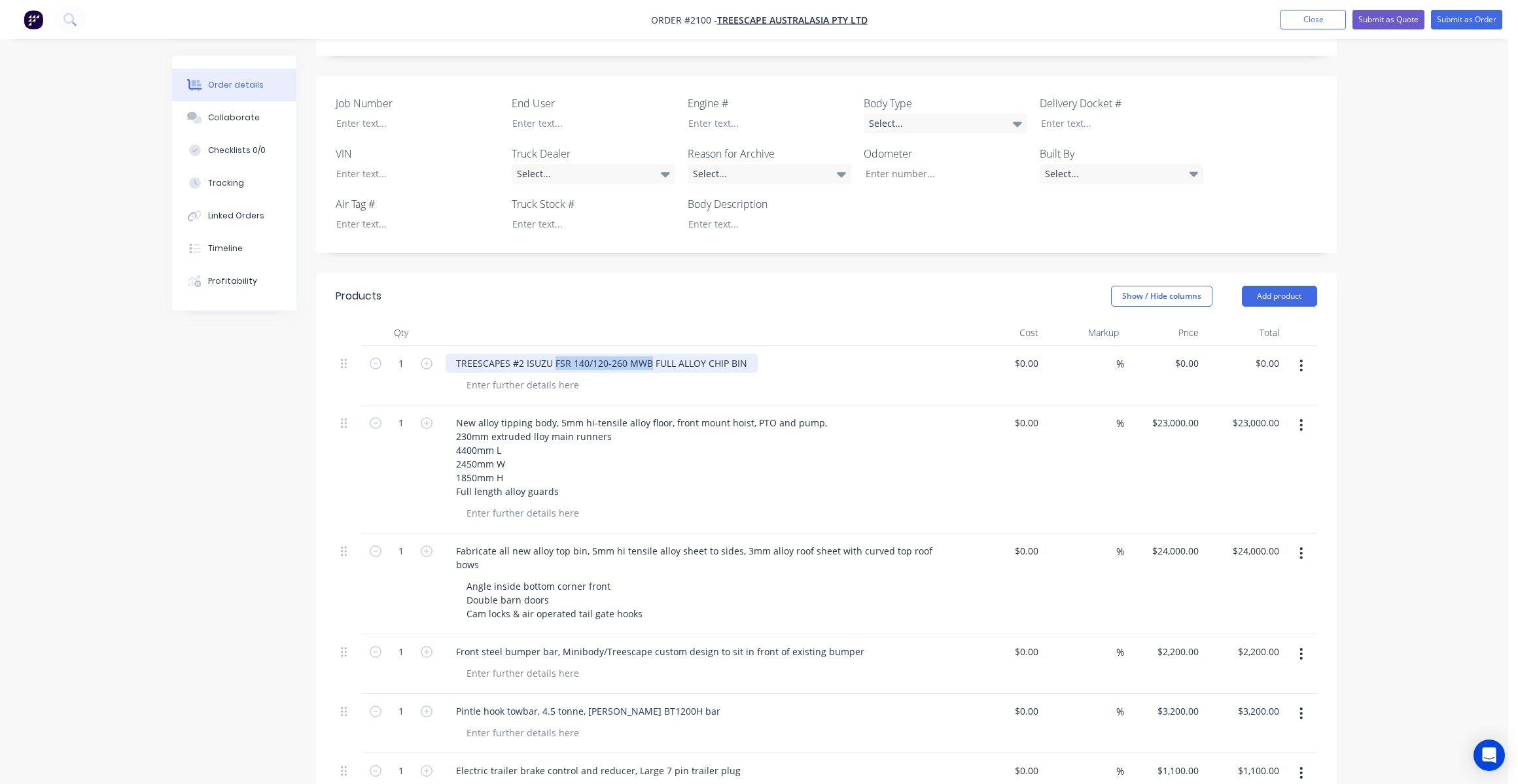
drag, startPoint x: 647, startPoint y: 345, endPoint x: 553, endPoint y: 352, distance: 94.3
click at [553, 354] on div "TREESCAPES #2 ISUZU FSR 140/120-260 MWB FULL ALLOY CHIP BIN" at bounding box center [601, 363] width 312 height 19
click at [524, 354] on div "TREESCAPES #2 ISUZU NPS 4 X 4 FULL ALLOY CHIP BIN" at bounding box center [575, 363] width 258 height 19
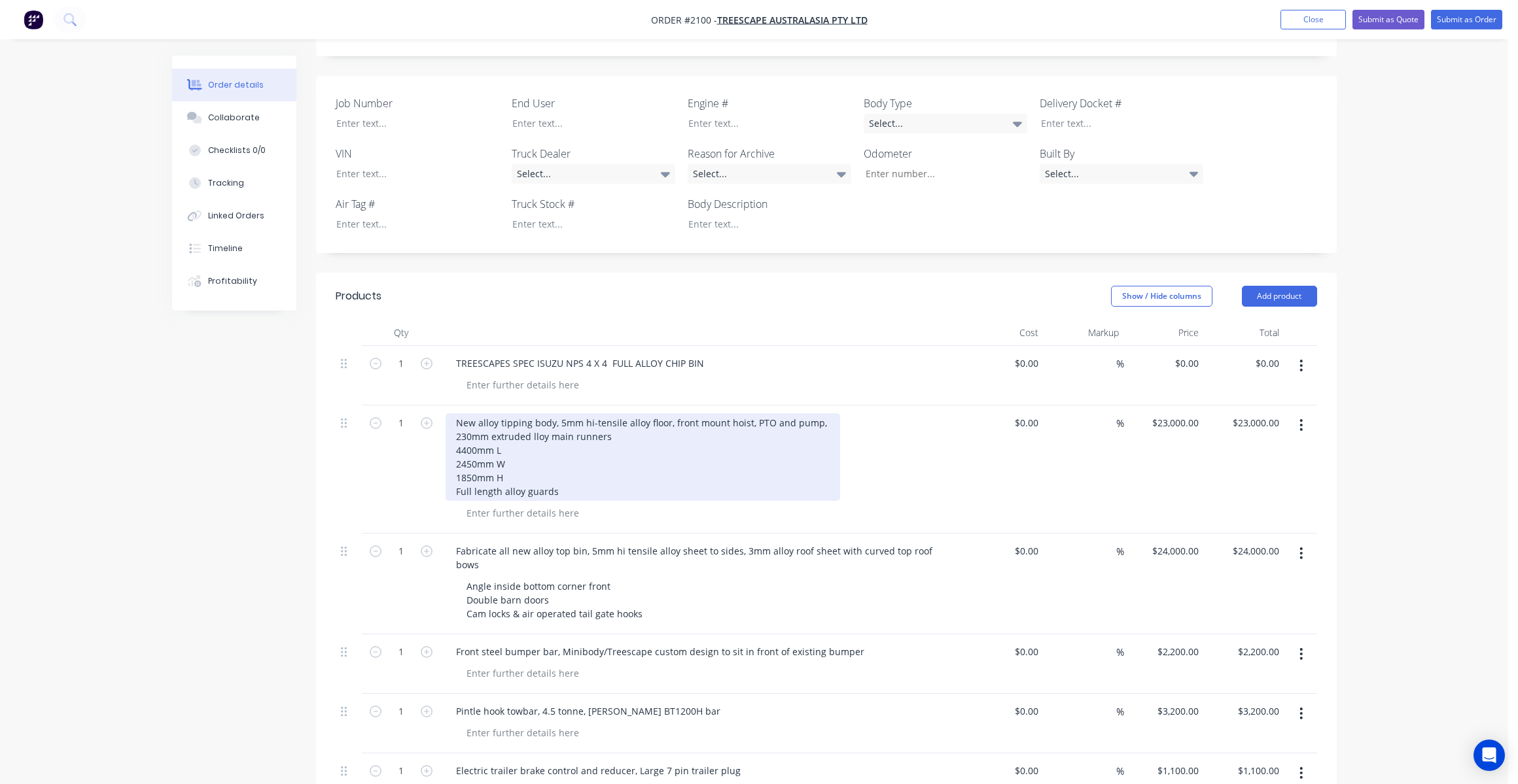
click at [468, 434] on div "New alloy tipping body, 5mm hi-tensile alloy floor, front mount hoist, PTO and …" at bounding box center [642, 457] width 395 height 88
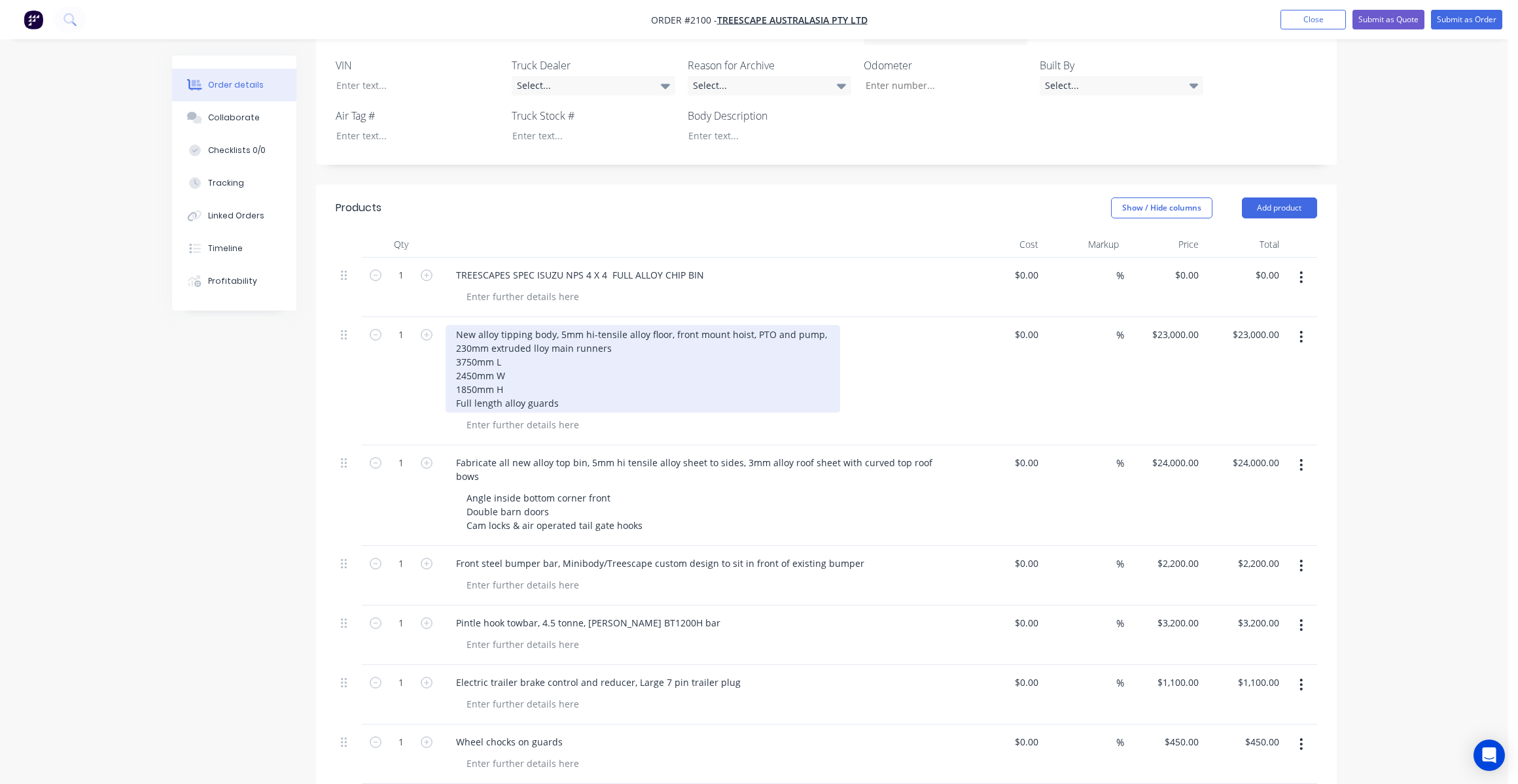
scroll to position [392, 0]
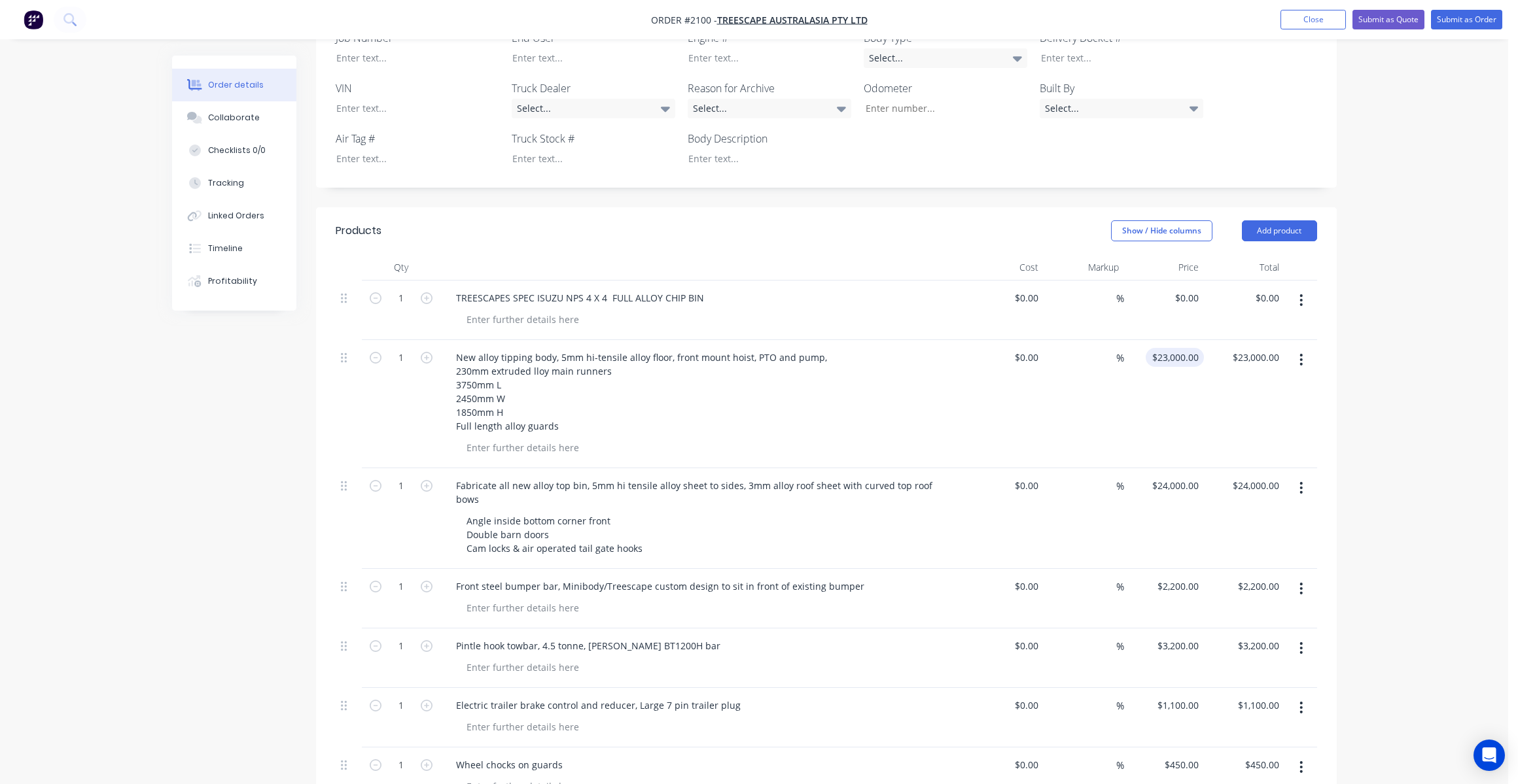
click at [1181, 348] on input "$23,000.00" at bounding box center [1176, 357] width 53 height 19
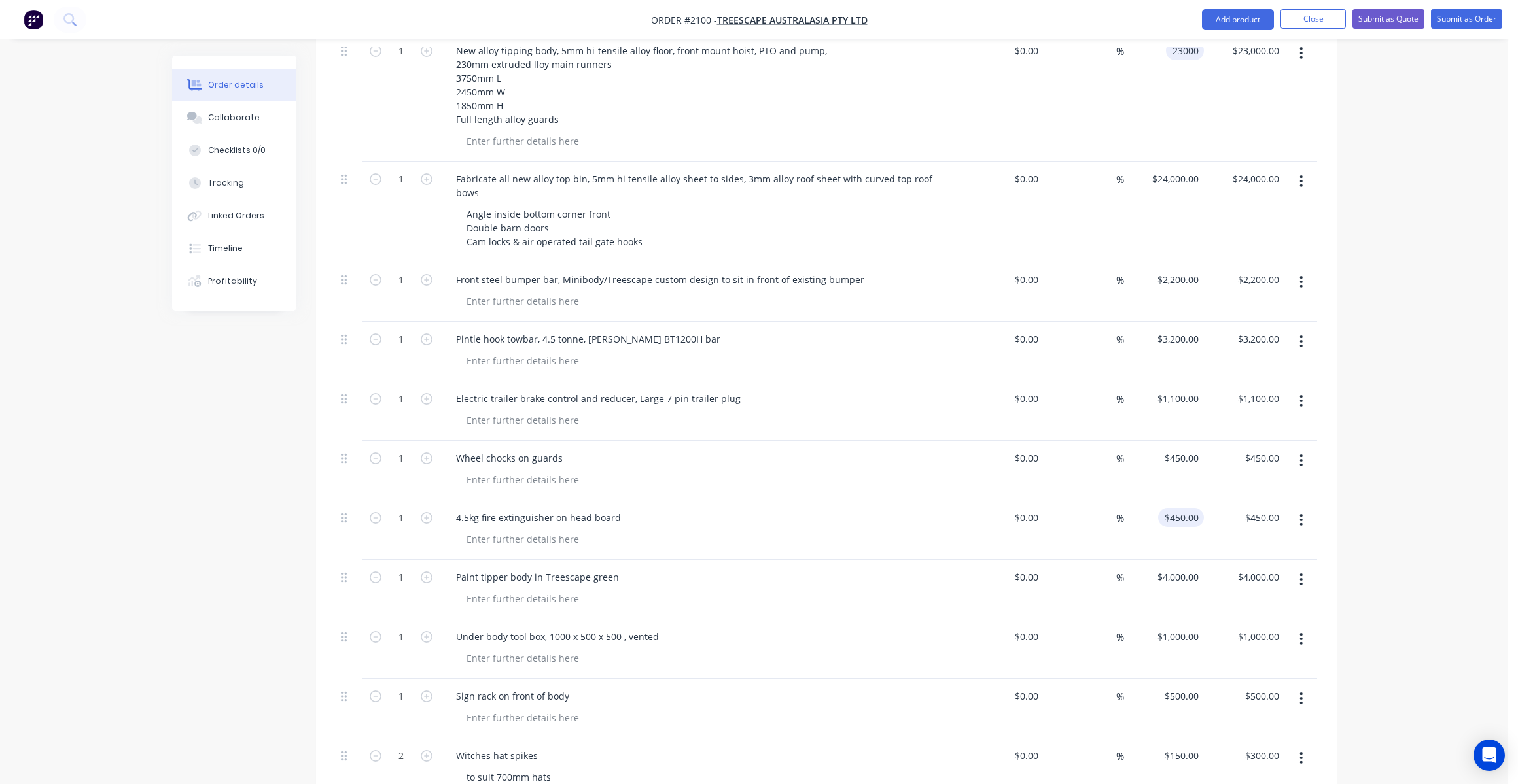
scroll to position [719, 0]
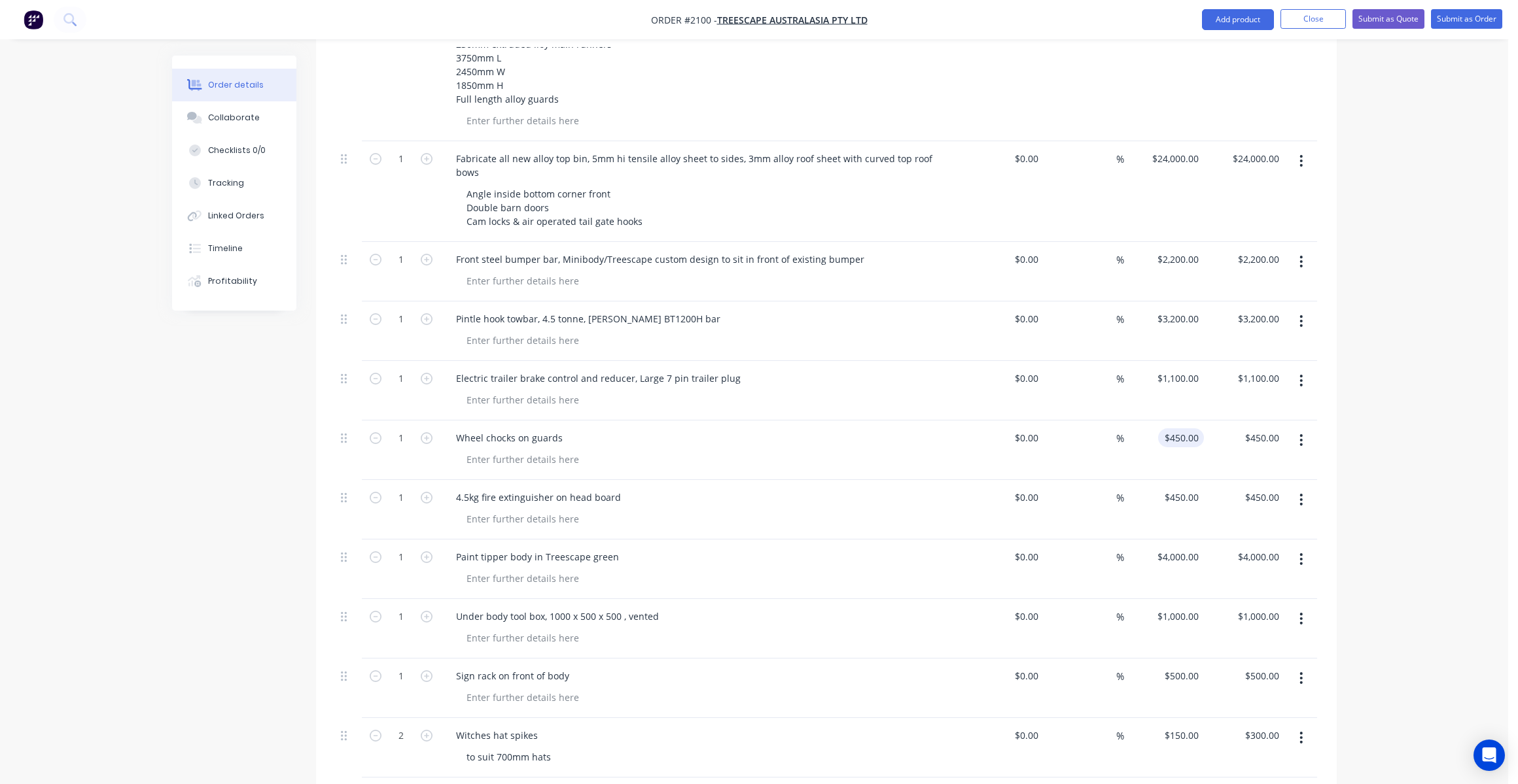
type input "$23,000.00"
click at [1185, 428] on input "450" at bounding box center [1192, 437] width 23 height 19
type input "$500.00"
click at [1195, 488] on input "450" at bounding box center [1183, 497] width 41 height 19
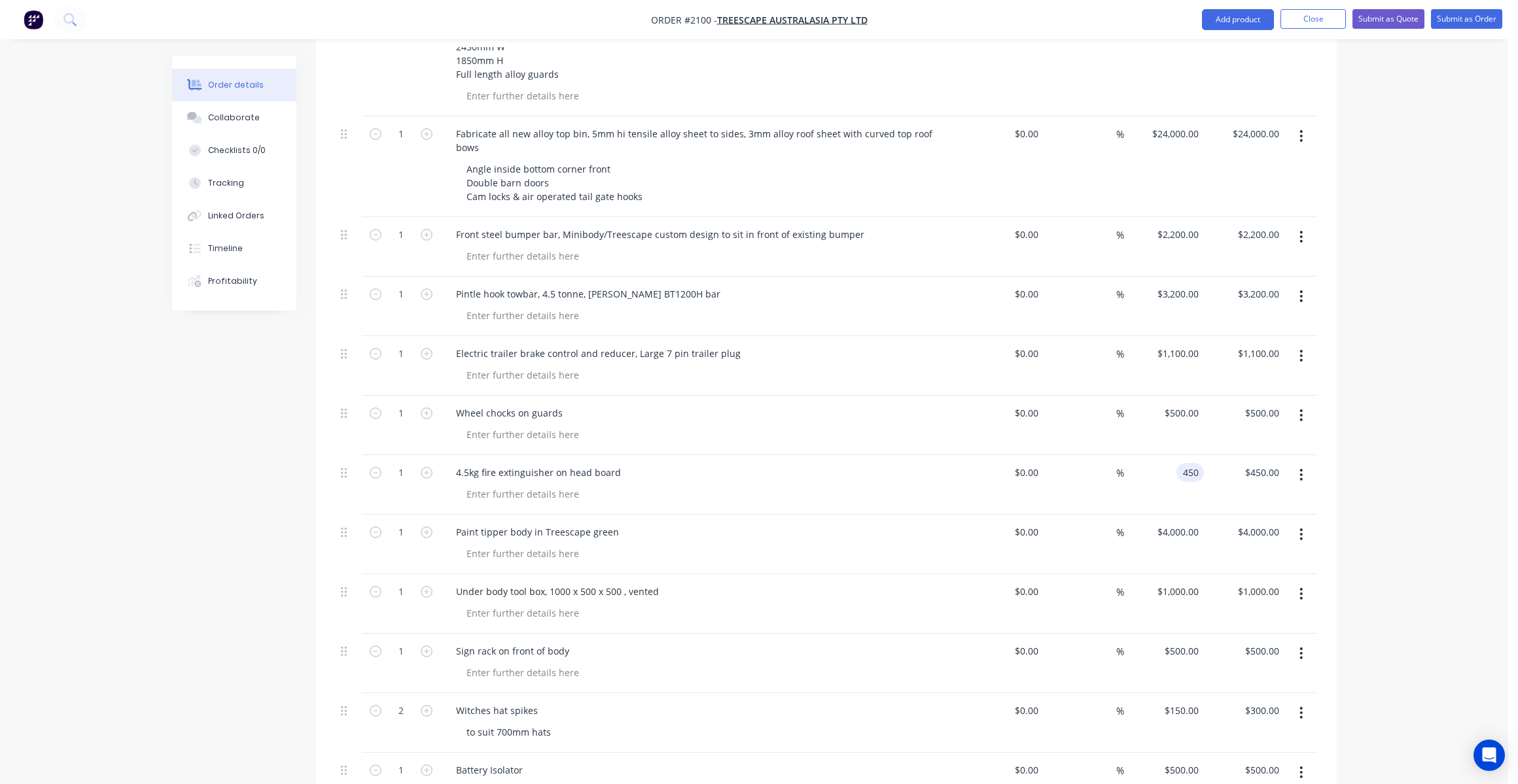
scroll to position [785, 0]
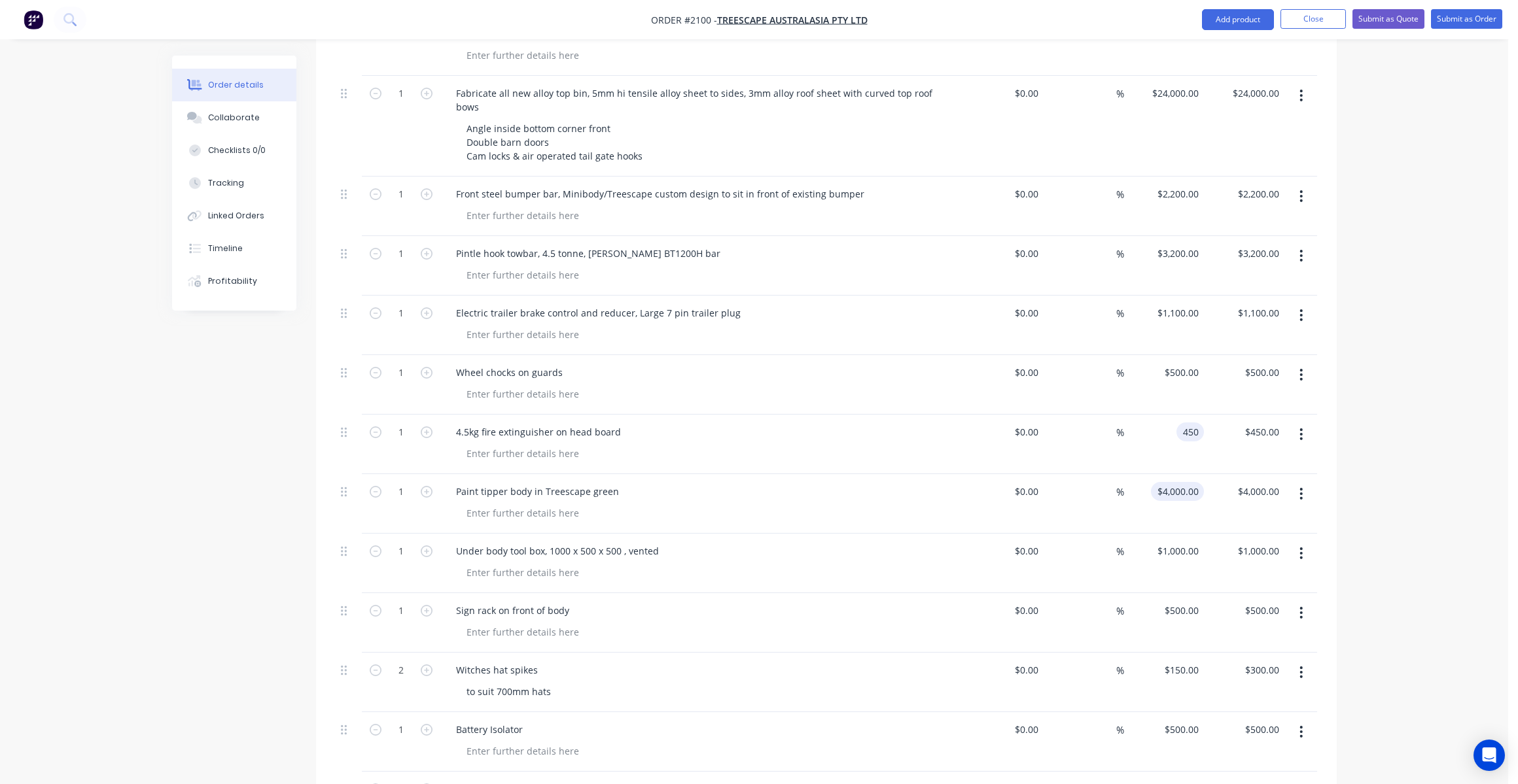
type input "$450.00"
click at [1181, 482] on input "4000" at bounding box center [1179, 491] width 48 height 19
type input "$4,000.00"
click at [1189, 541] on input "1000" at bounding box center [1190, 550] width 27 height 19
click at [555, 541] on div "Under body tool box, 1000 x 500 x 500 , vented" at bounding box center [558, 550] width 224 height 19
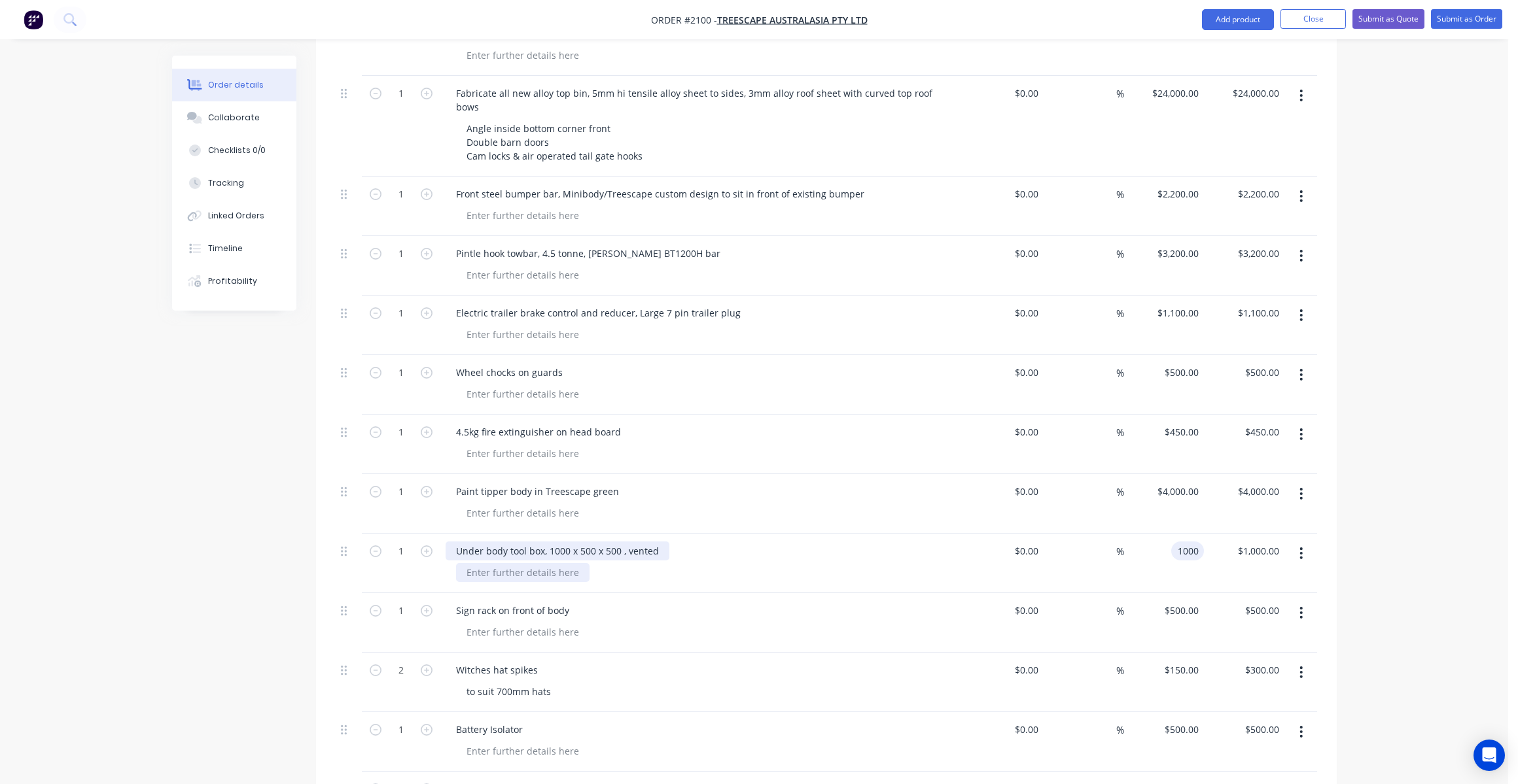
type input "$1,000.00"
drag, startPoint x: 557, startPoint y: 518, endPoint x: 557, endPoint y: 531, distance: 13.0
click at [557, 541] on div "Under body tool box, 1000 x 500 x 500 , vented" at bounding box center [558, 550] width 224 height 19
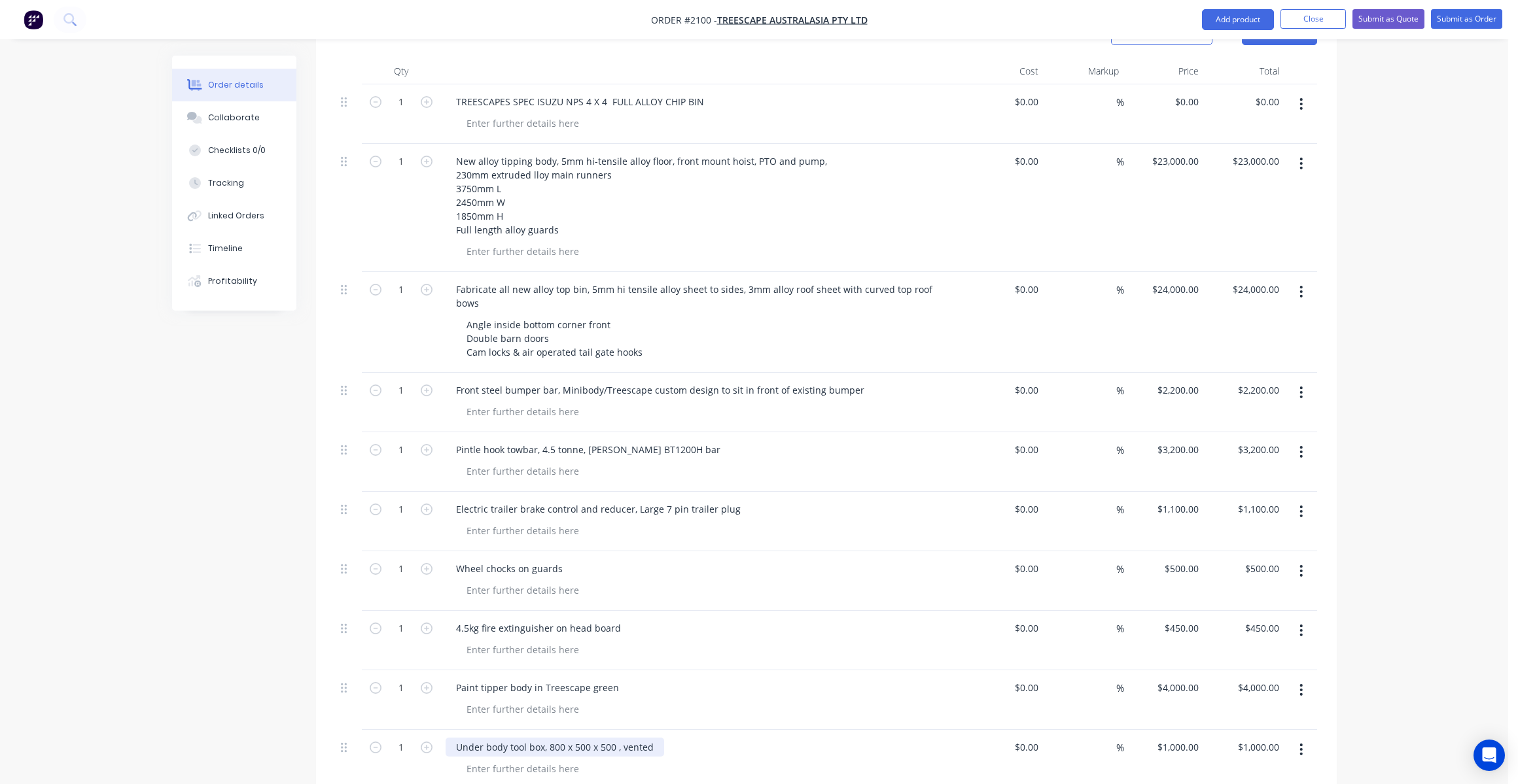
scroll to position [523, 0]
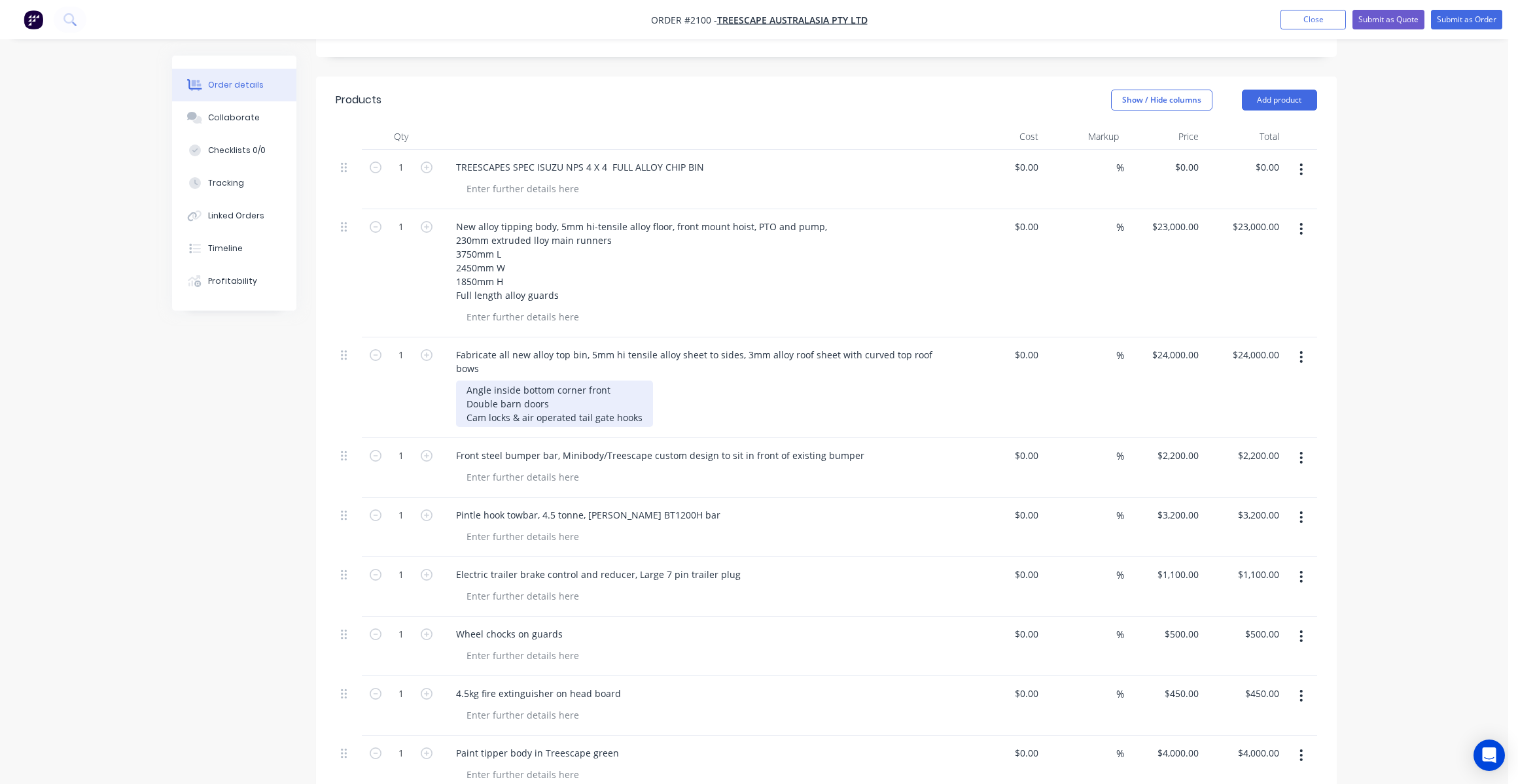
click at [641, 389] on div "Angle inside bottom corner front Double barn doors Cam locks & air operated tai…" at bounding box center [555, 403] width 197 height 46
click at [558, 380] on div "Angle inside bottom corner front Double barn doors Cam locks & air operated tai…" at bounding box center [555, 403] width 197 height 46
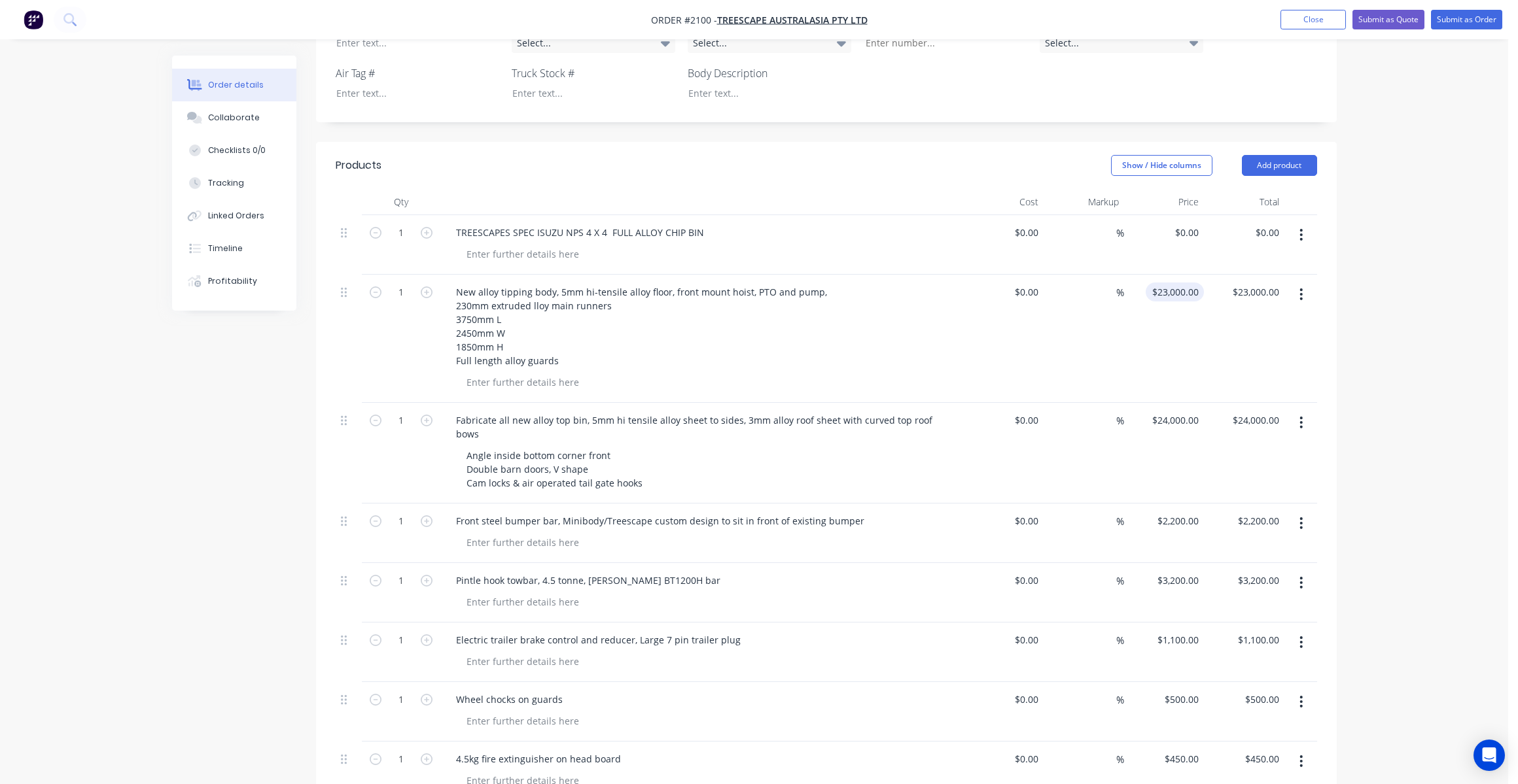
click at [1182, 283] on input "$23,000.00" at bounding box center [1176, 292] width 53 height 19
click at [1176, 411] on input "$24,000.00" at bounding box center [1176, 420] width 53 height 19
type input "$23,920.00"
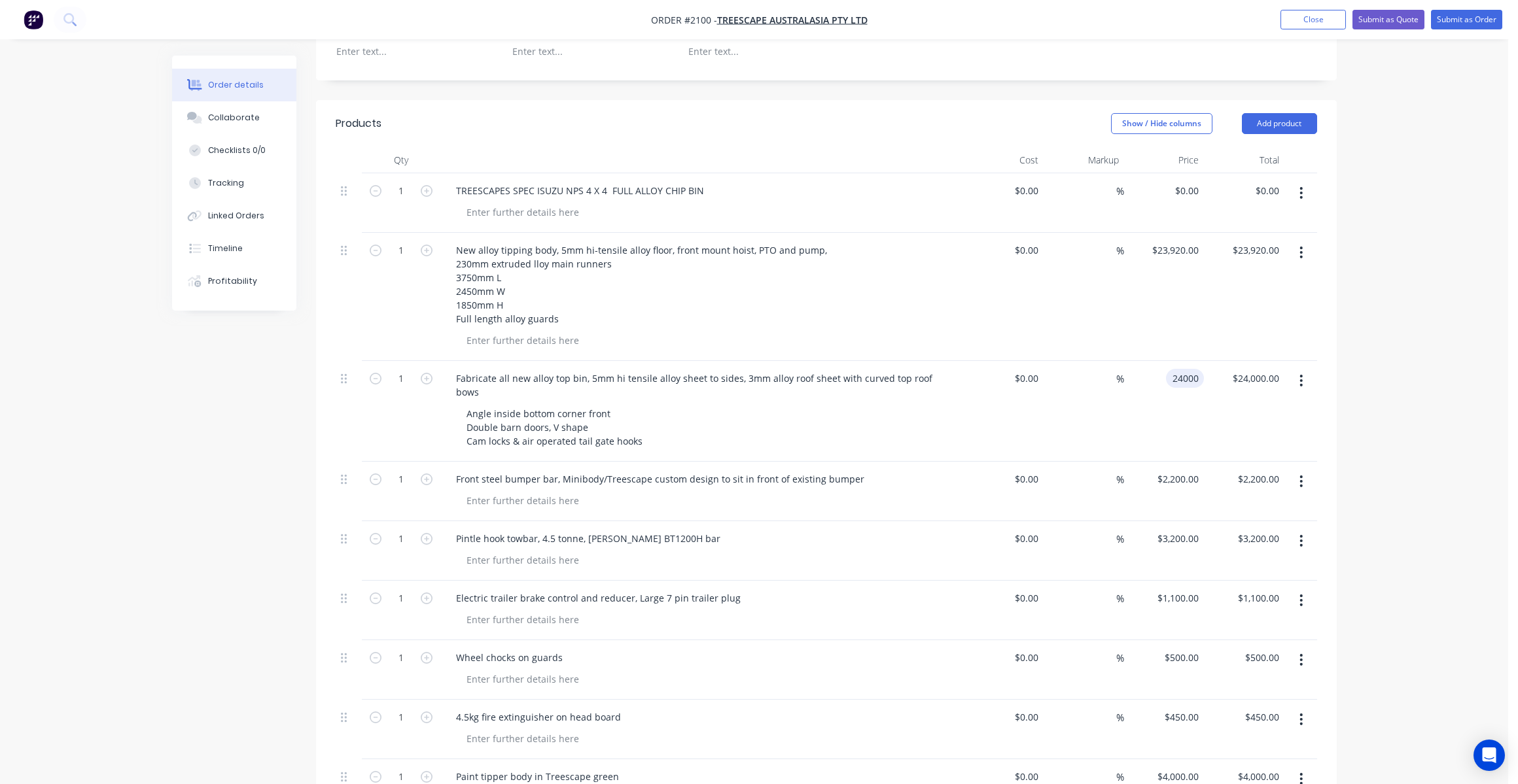
scroll to position [523, 0]
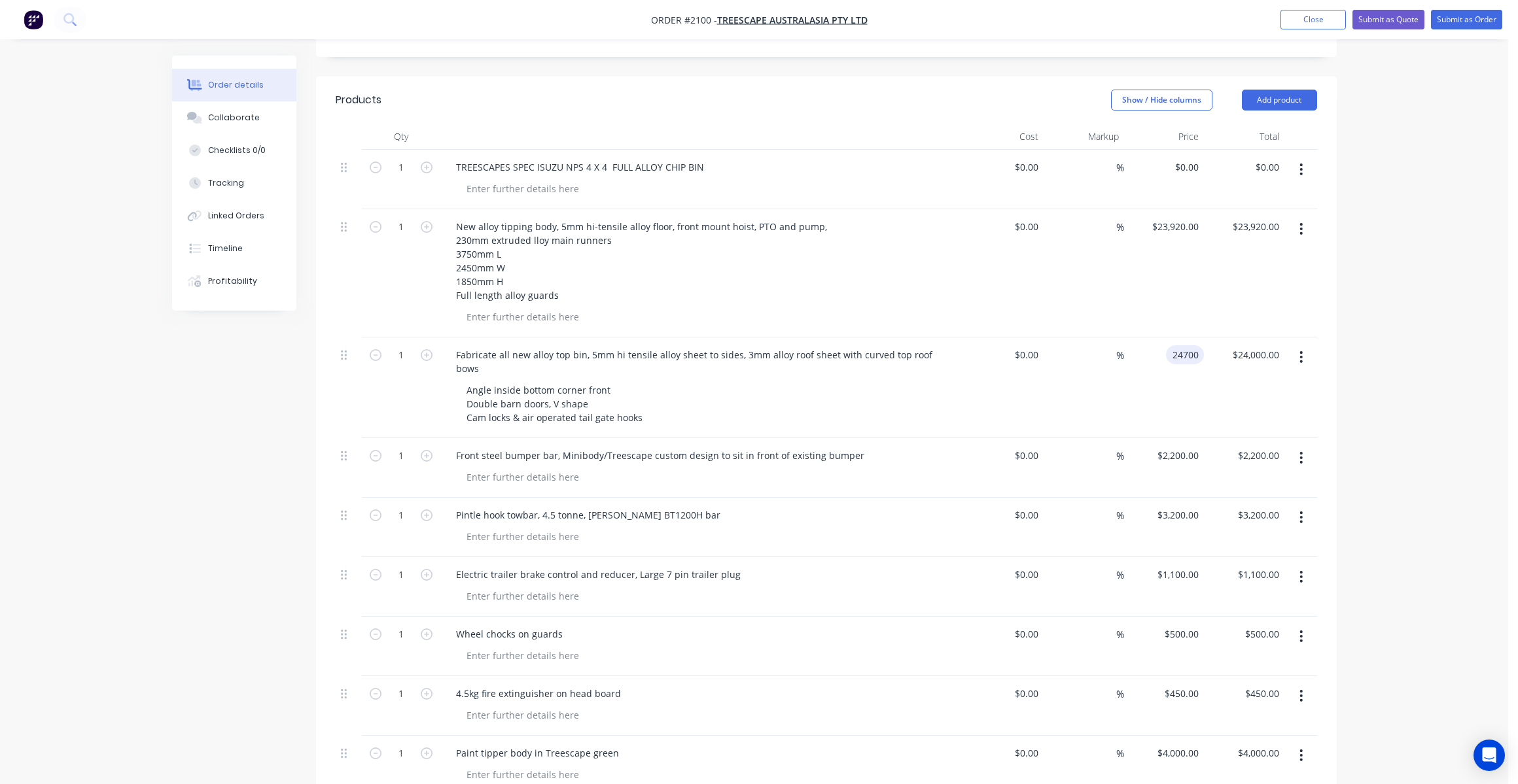
type input "$24,700.00"
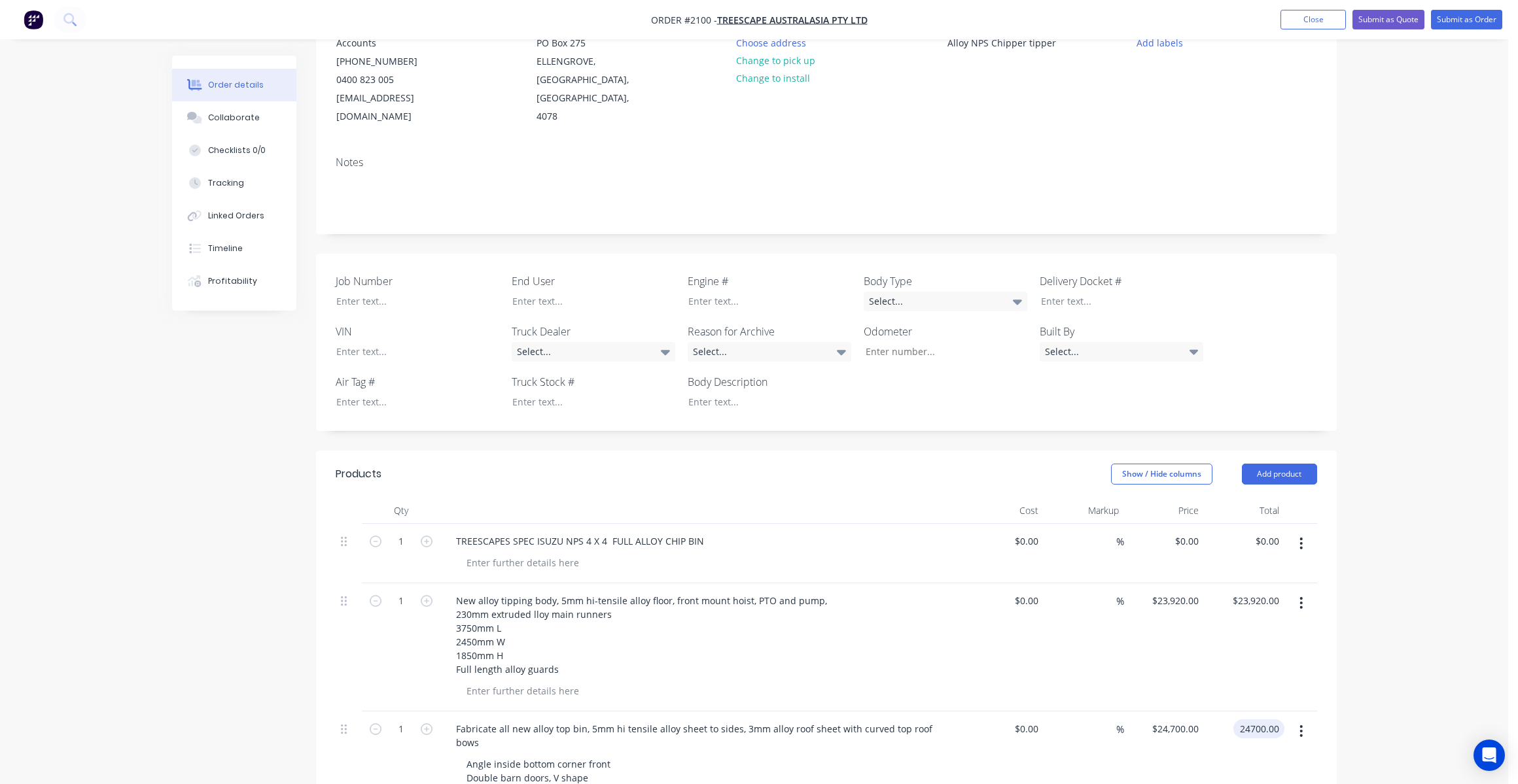
scroll to position [64, 0]
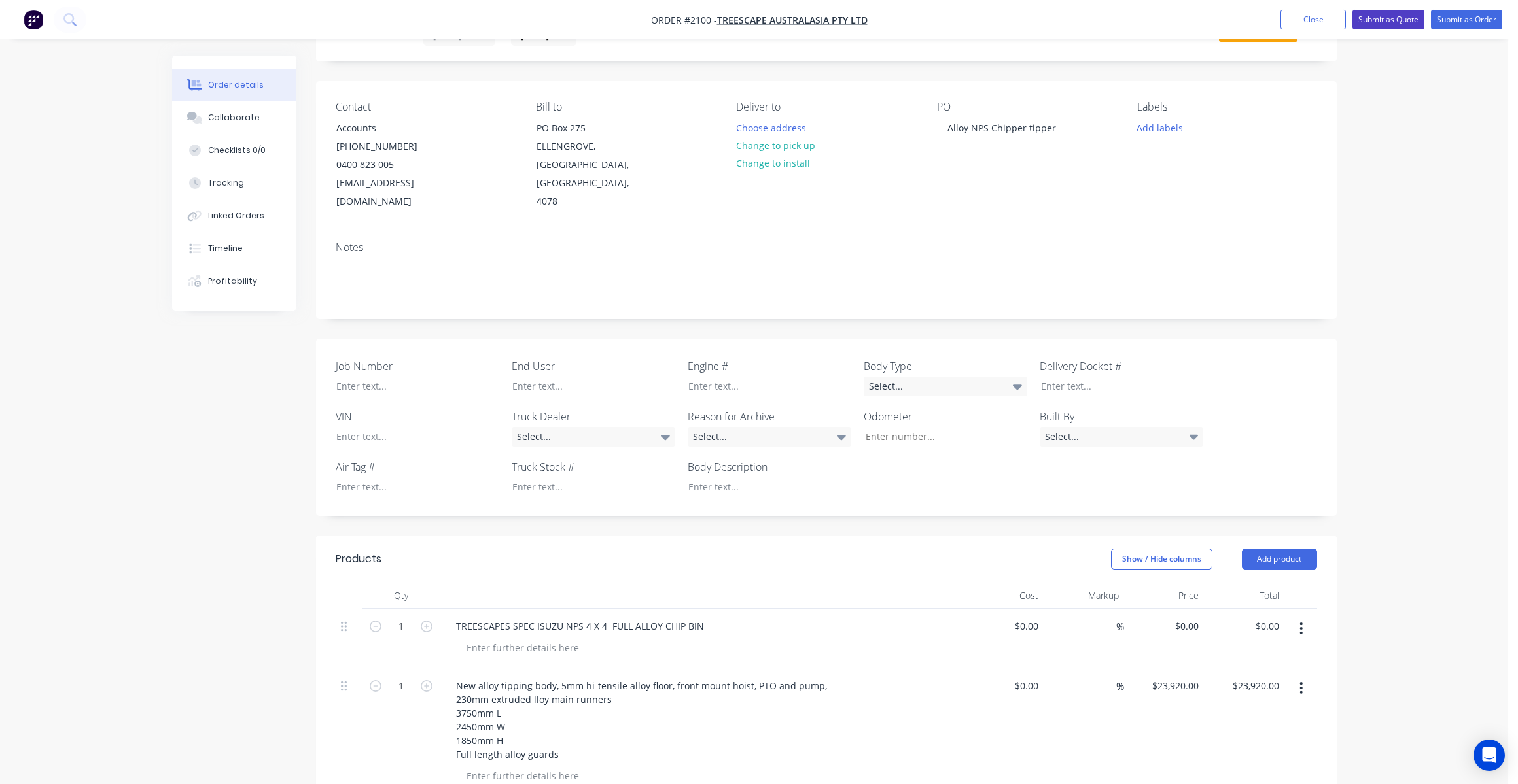
type input "$24,700.00"
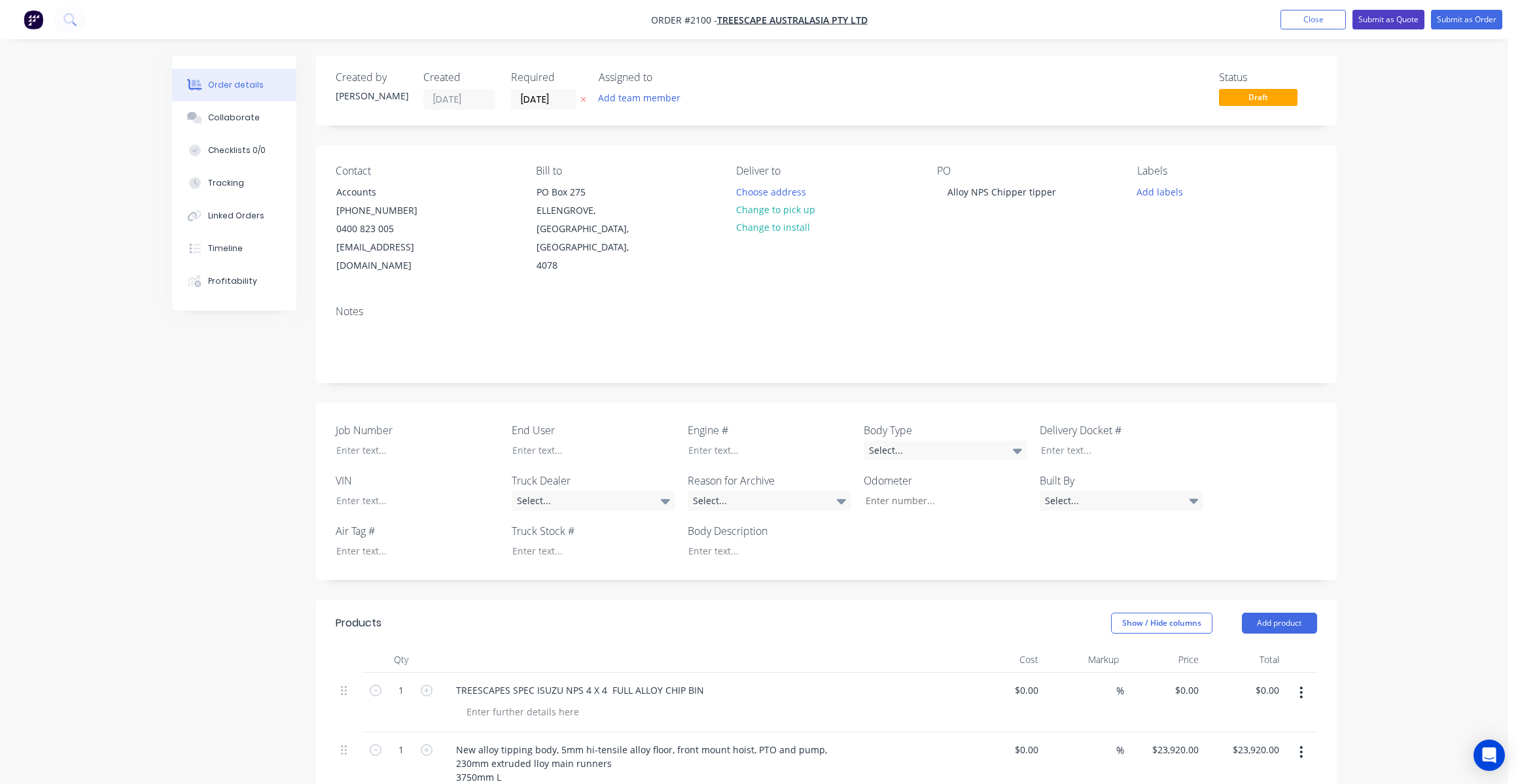
click at [1398, 18] on button "Submit as Quote" at bounding box center [1388, 20] width 72 height 20
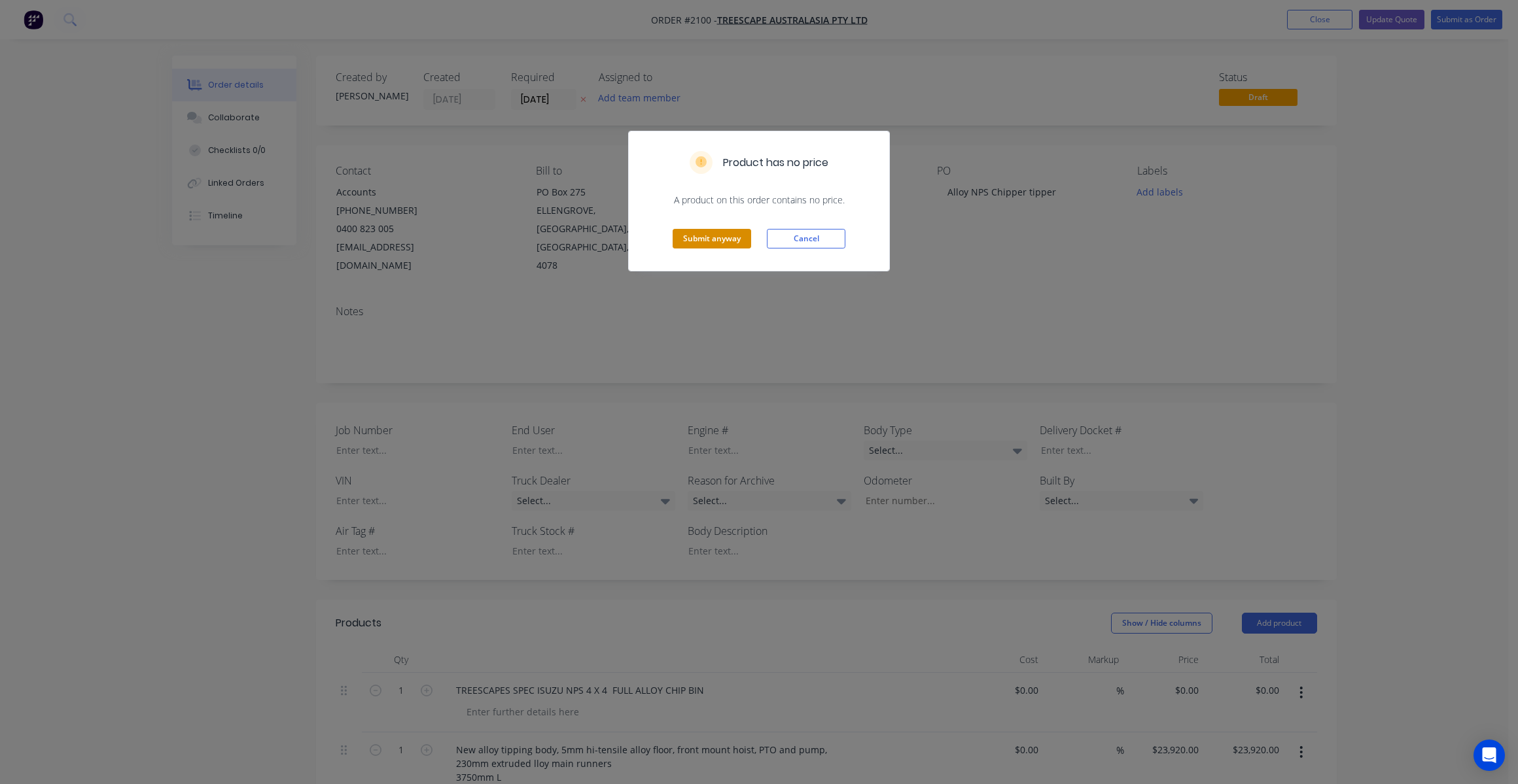
click at [706, 238] on button "Submit anyway" at bounding box center [711, 238] width 79 height 20
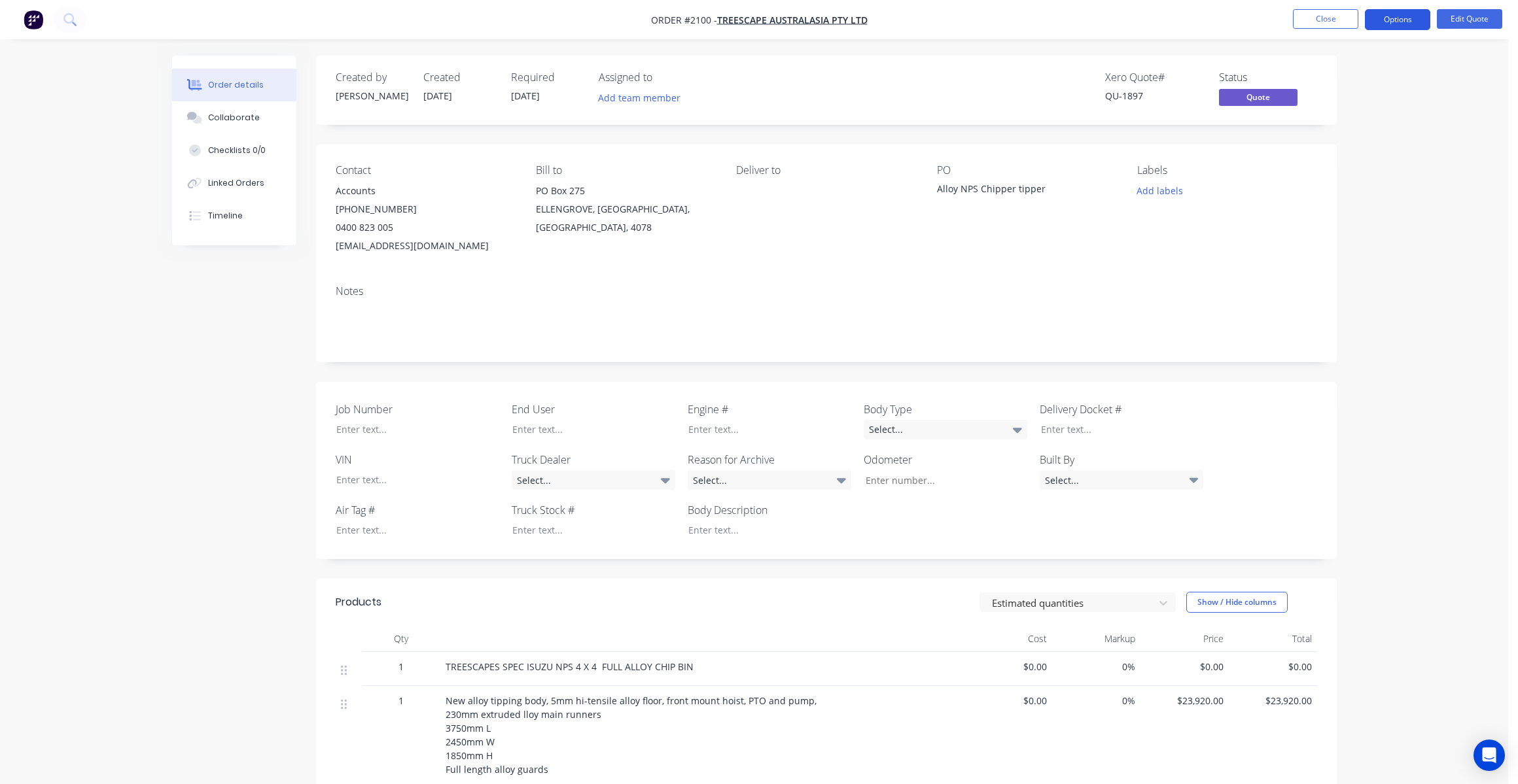
click at [1401, 15] on button "Options" at bounding box center [1397, 19] width 65 height 21
click at [809, 221] on div "Deliver to" at bounding box center [825, 210] width 179 height 91
click at [1404, 16] on button "Options" at bounding box center [1397, 19] width 65 height 21
click at [1319, 231] on div "Duplicate" at bounding box center [1357, 236] width 120 height 19
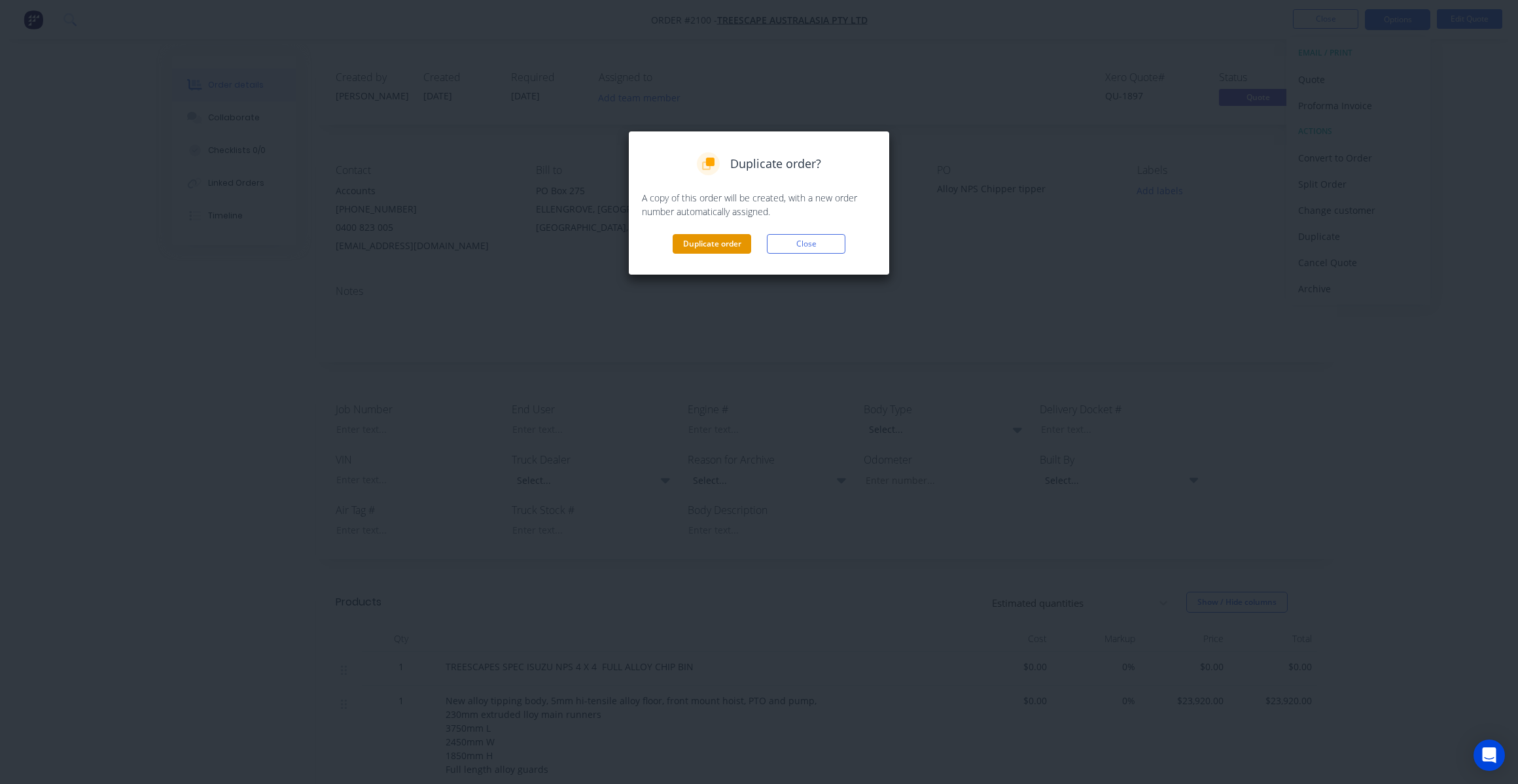
click at [697, 235] on button "Duplicate order" at bounding box center [711, 244] width 79 height 20
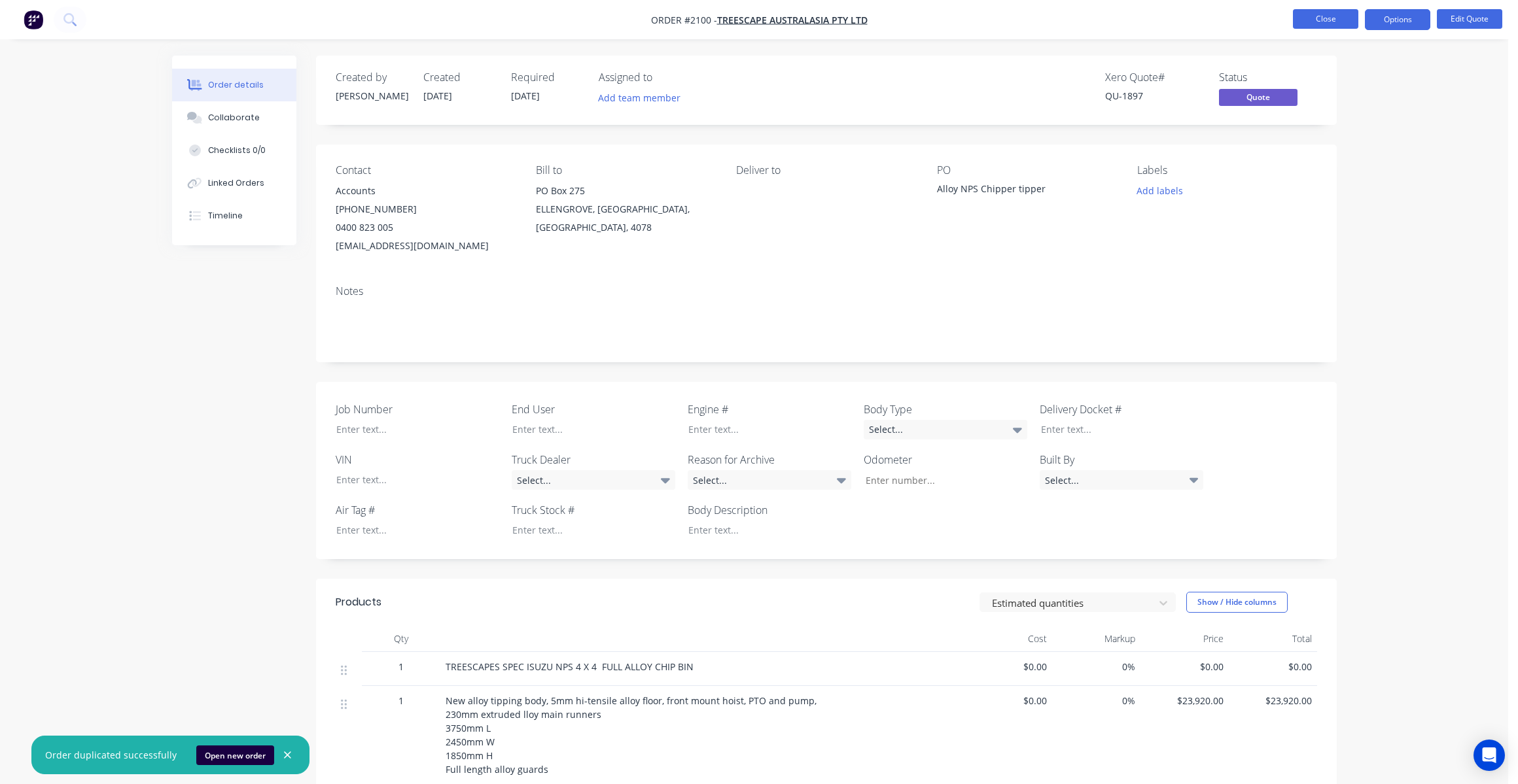
click at [1326, 22] on button "Close" at bounding box center [1326, 19] width 65 height 20
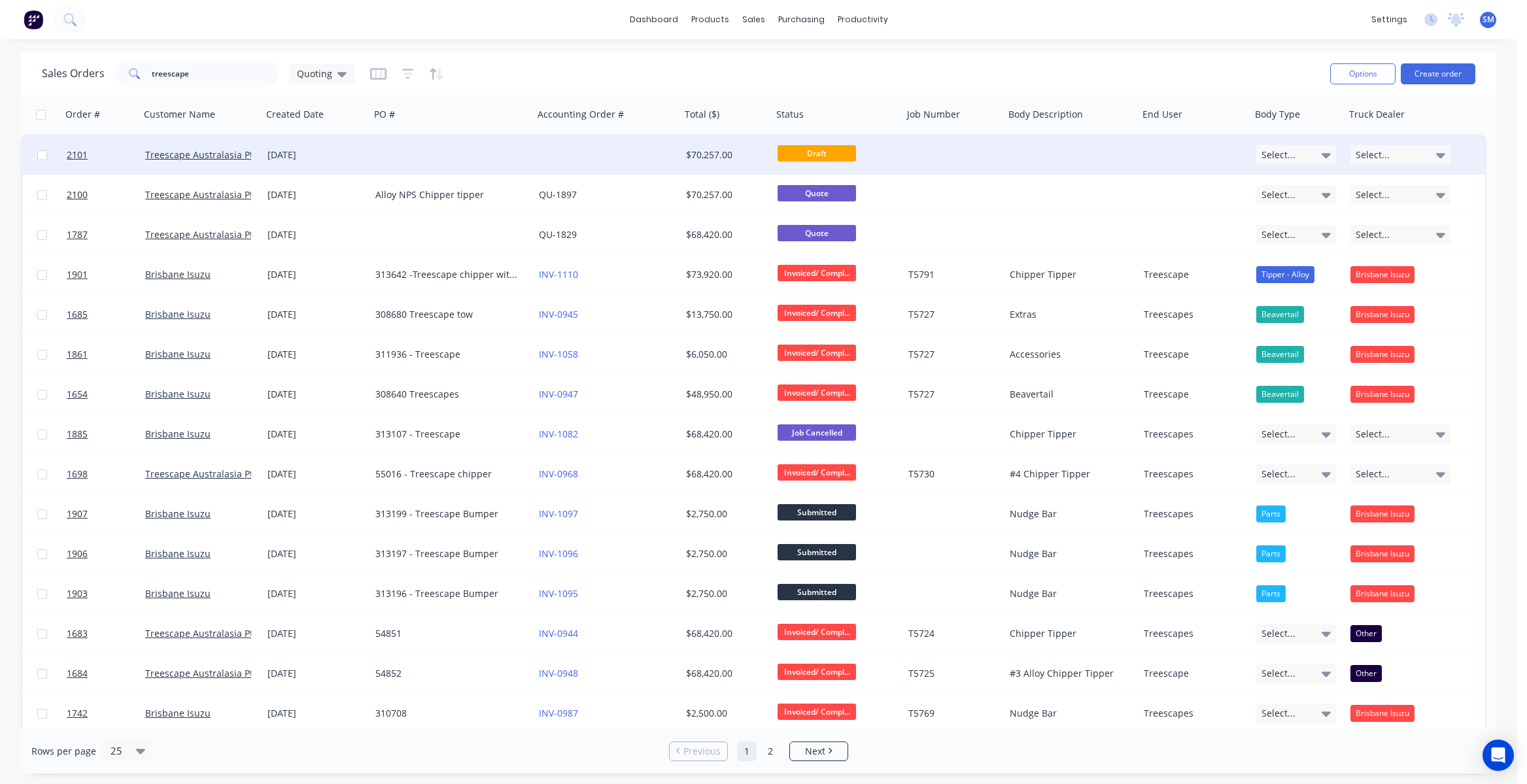
click at [295, 153] on div "[DATE]" at bounding box center [316, 154] width 98 height 13
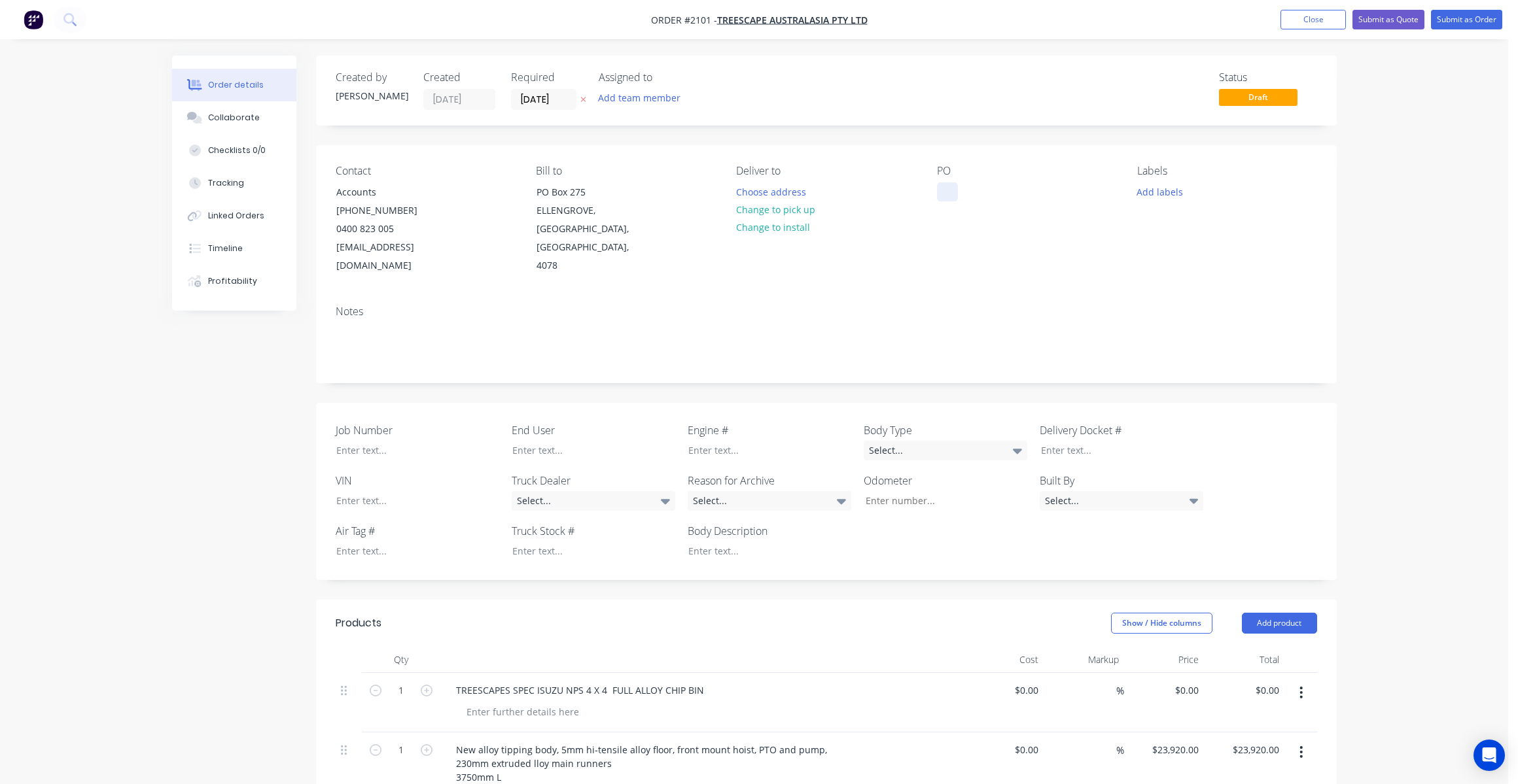
click at [949, 190] on div at bounding box center [947, 191] width 21 height 19
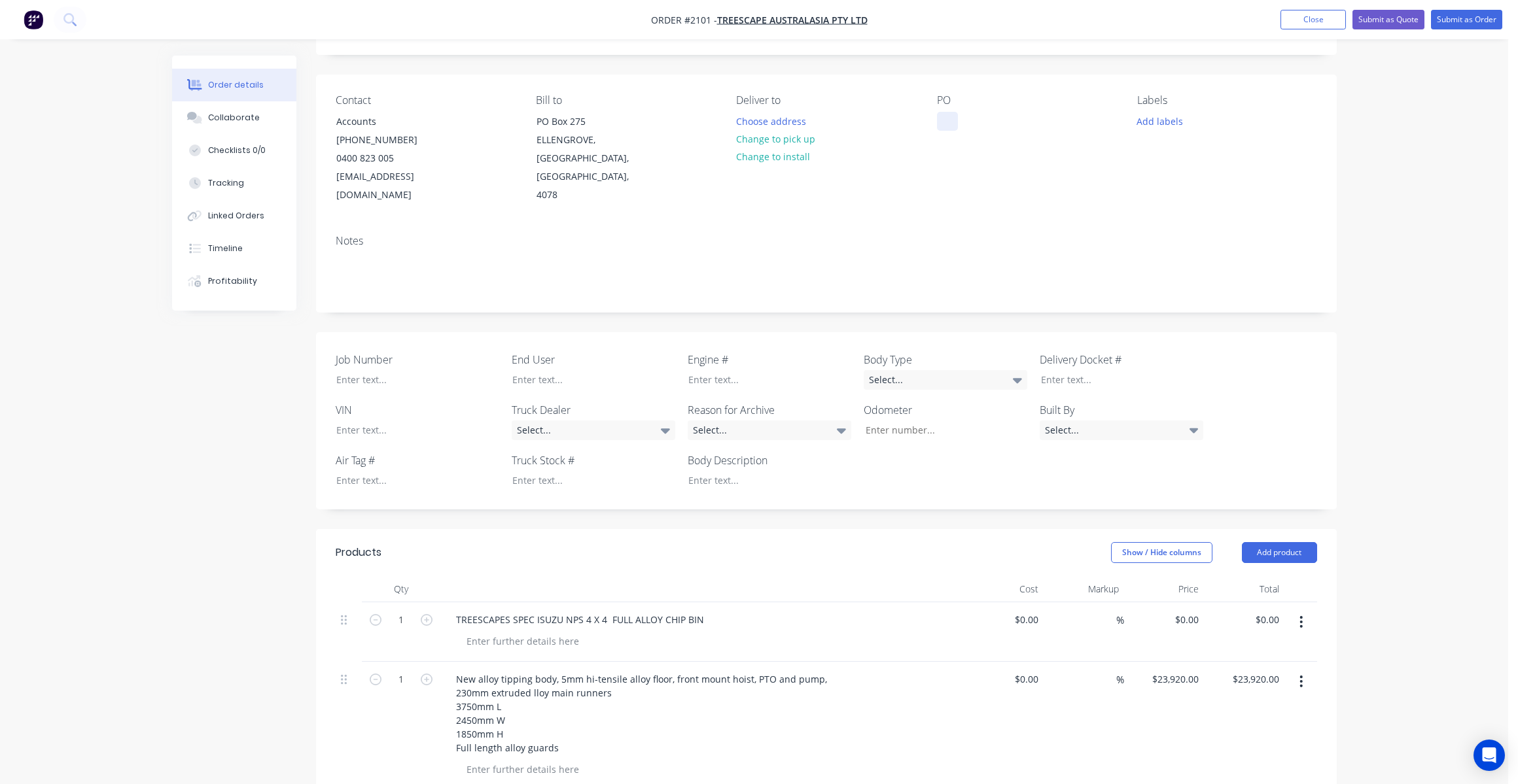
scroll to position [64, 0]
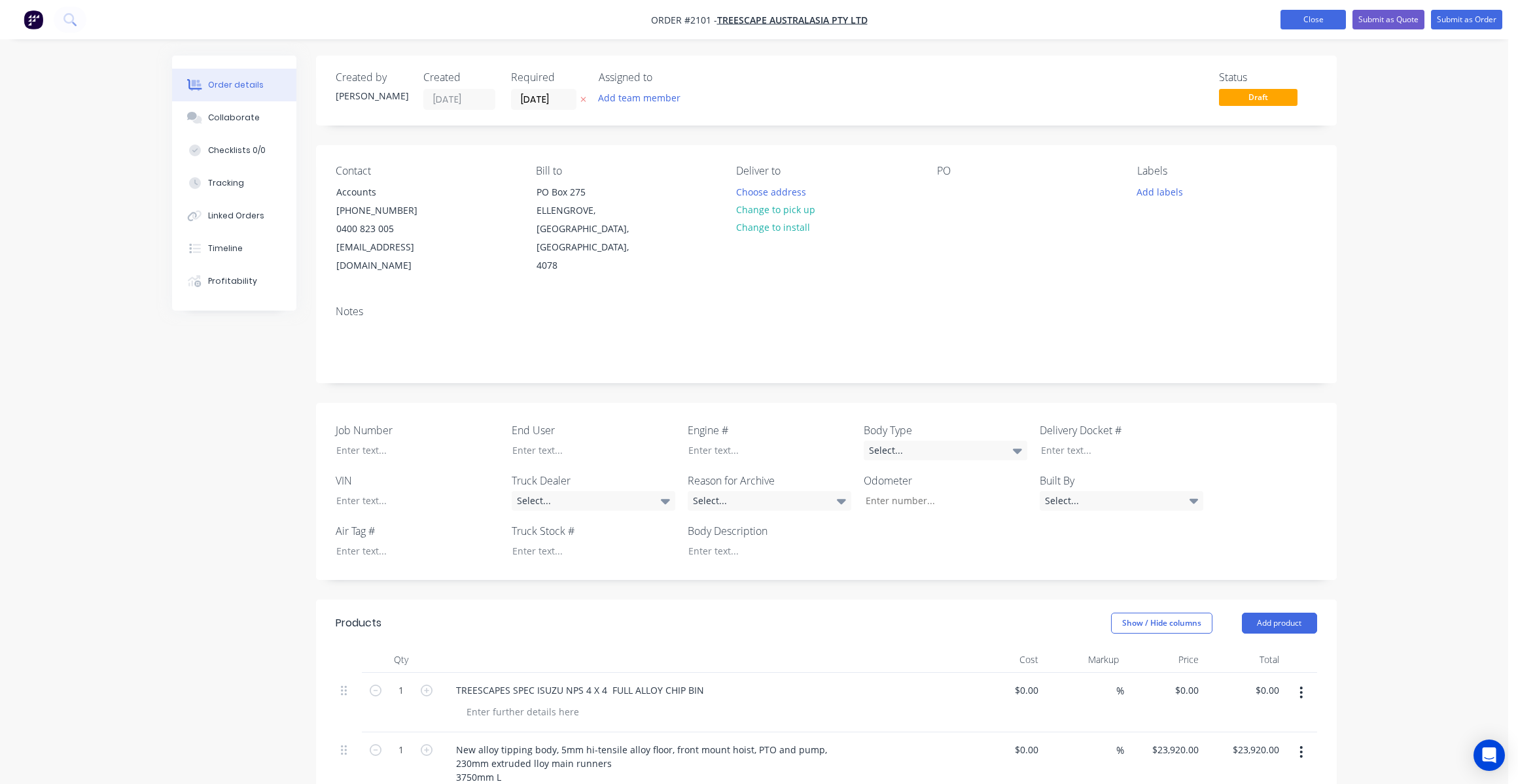
click at [1318, 16] on button "Close" at bounding box center [1313, 20] width 65 height 20
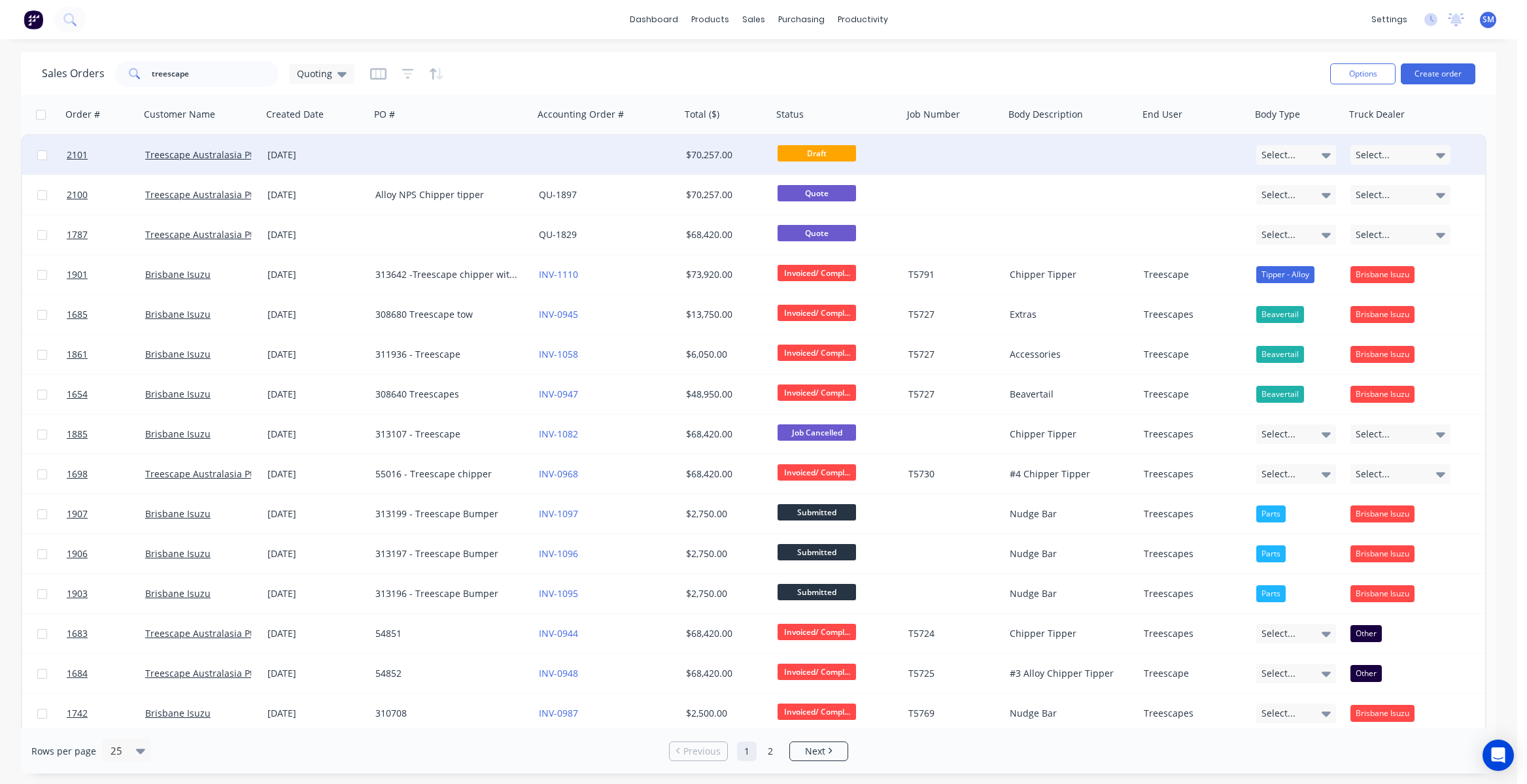
click at [286, 152] on div "[DATE]" at bounding box center [316, 154] width 98 height 13
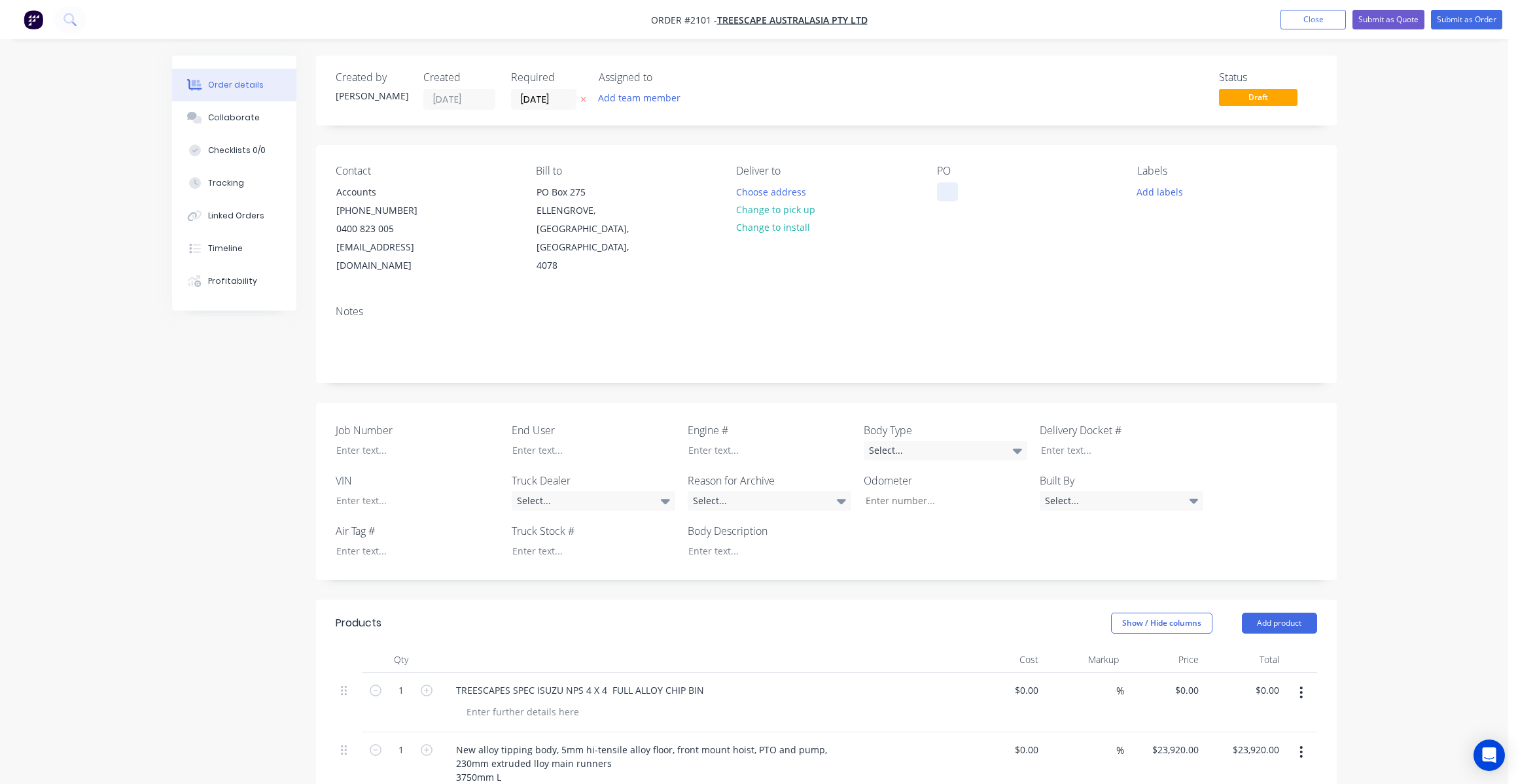
click at [954, 188] on div at bounding box center [947, 191] width 21 height 19
